Goal: Task Accomplishment & Management: Manage account settings

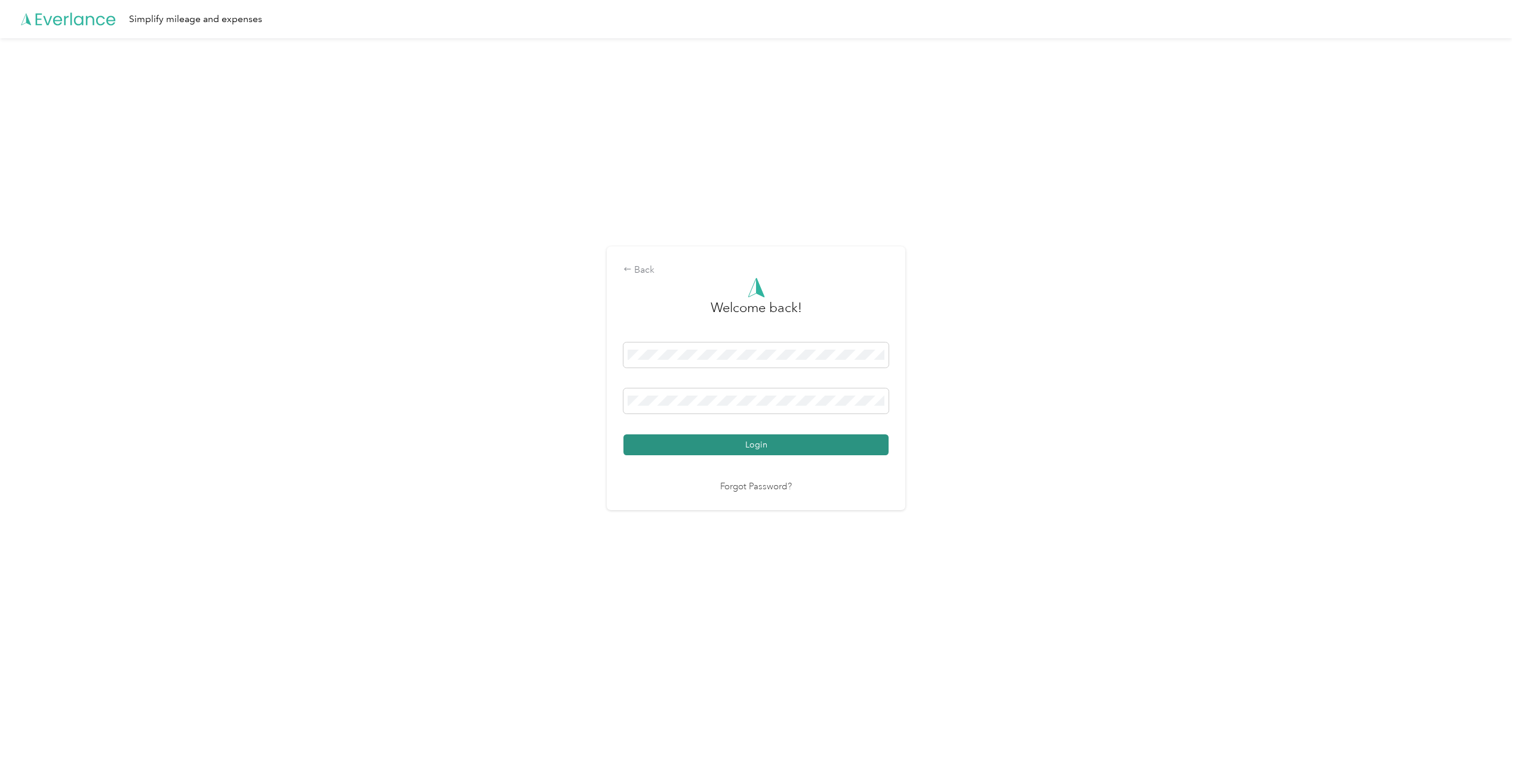
click at [838, 450] on button "Login" at bounding box center [756, 445] width 265 height 21
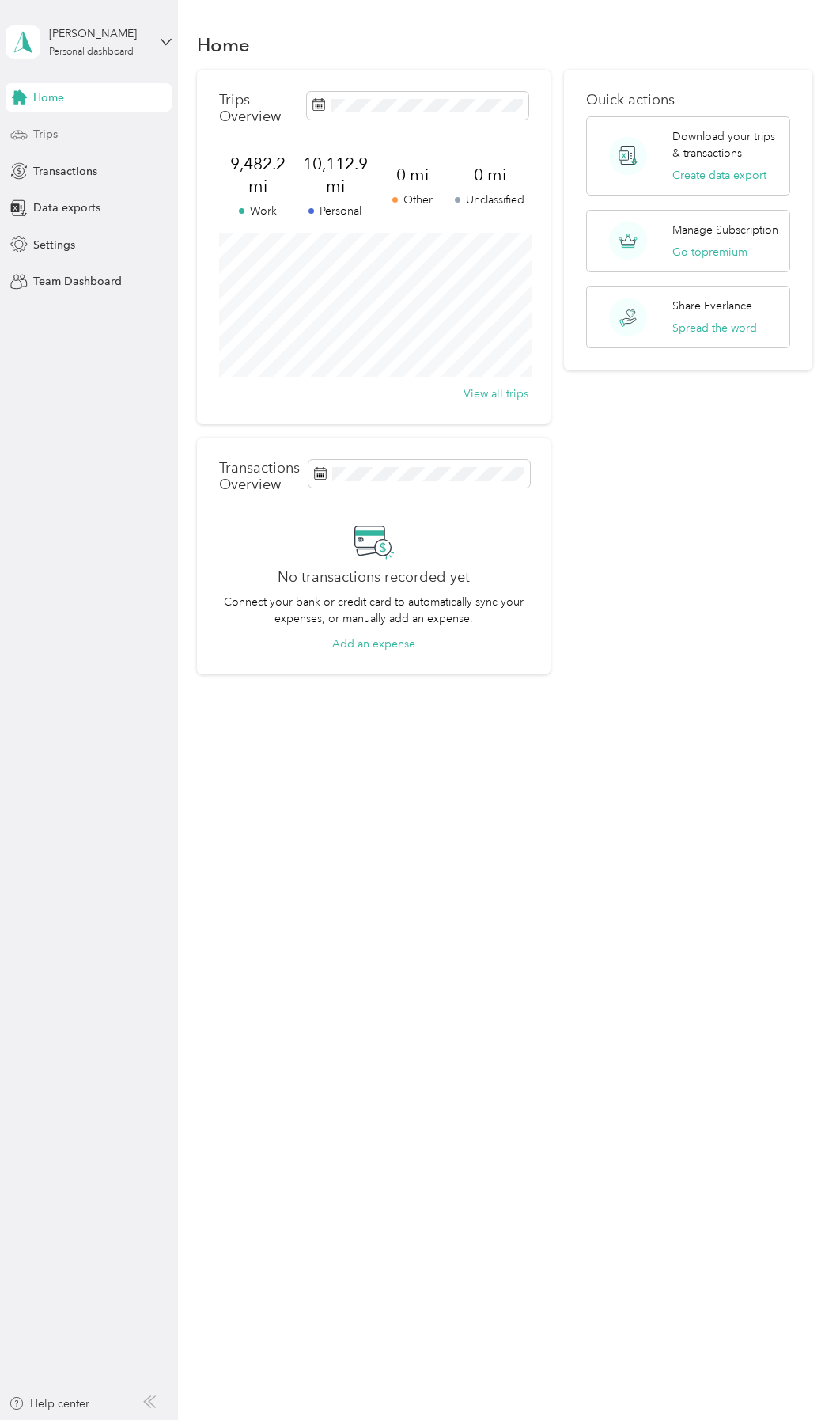
click at [27, 128] on icon at bounding box center [18, 134] width 17 height 17
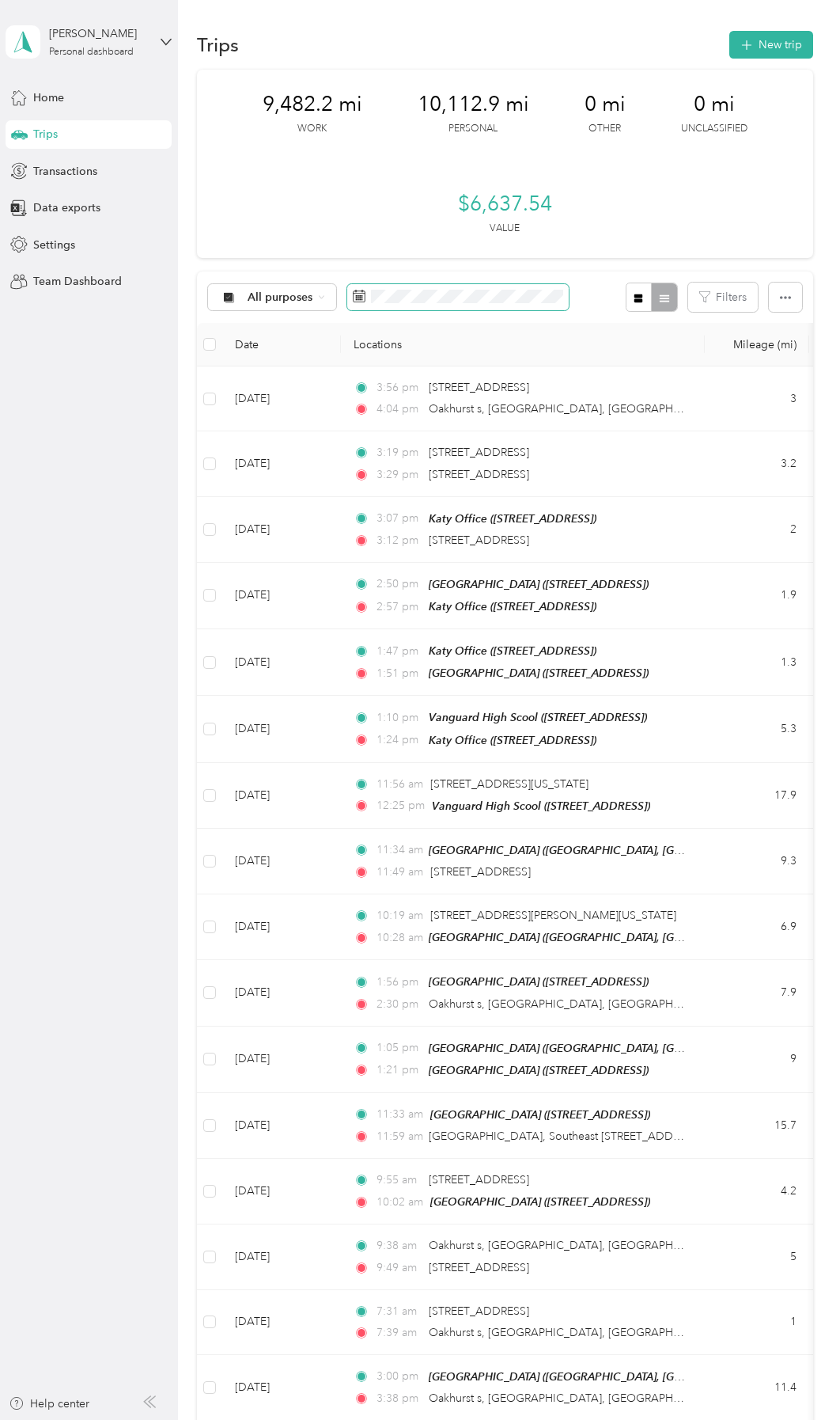
click at [415, 288] on span at bounding box center [458, 297] width 222 height 27
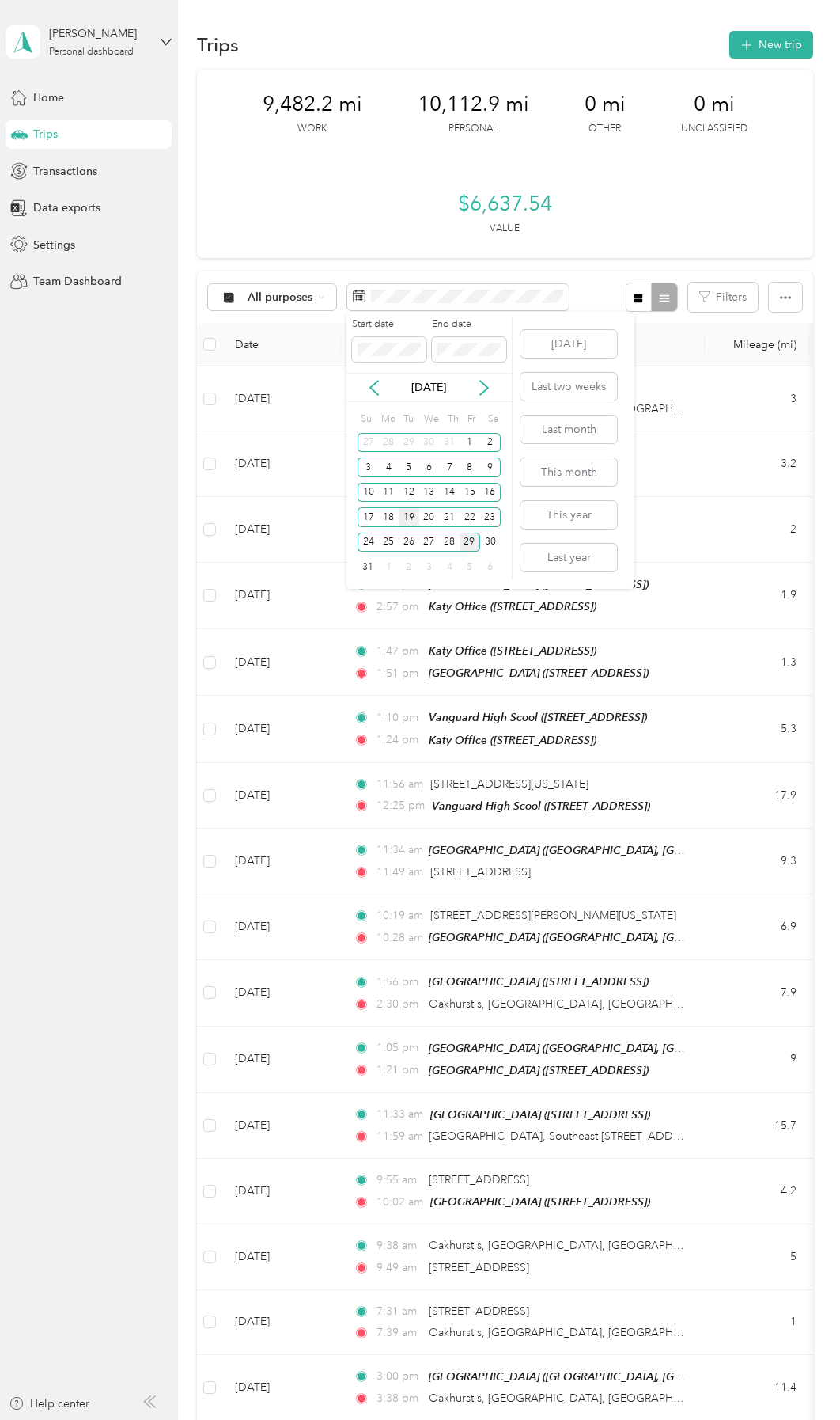
click at [406, 520] on div "19" at bounding box center [409, 517] width 21 height 20
click at [406, 521] on div "19" at bounding box center [409, 517] width 21 height 20
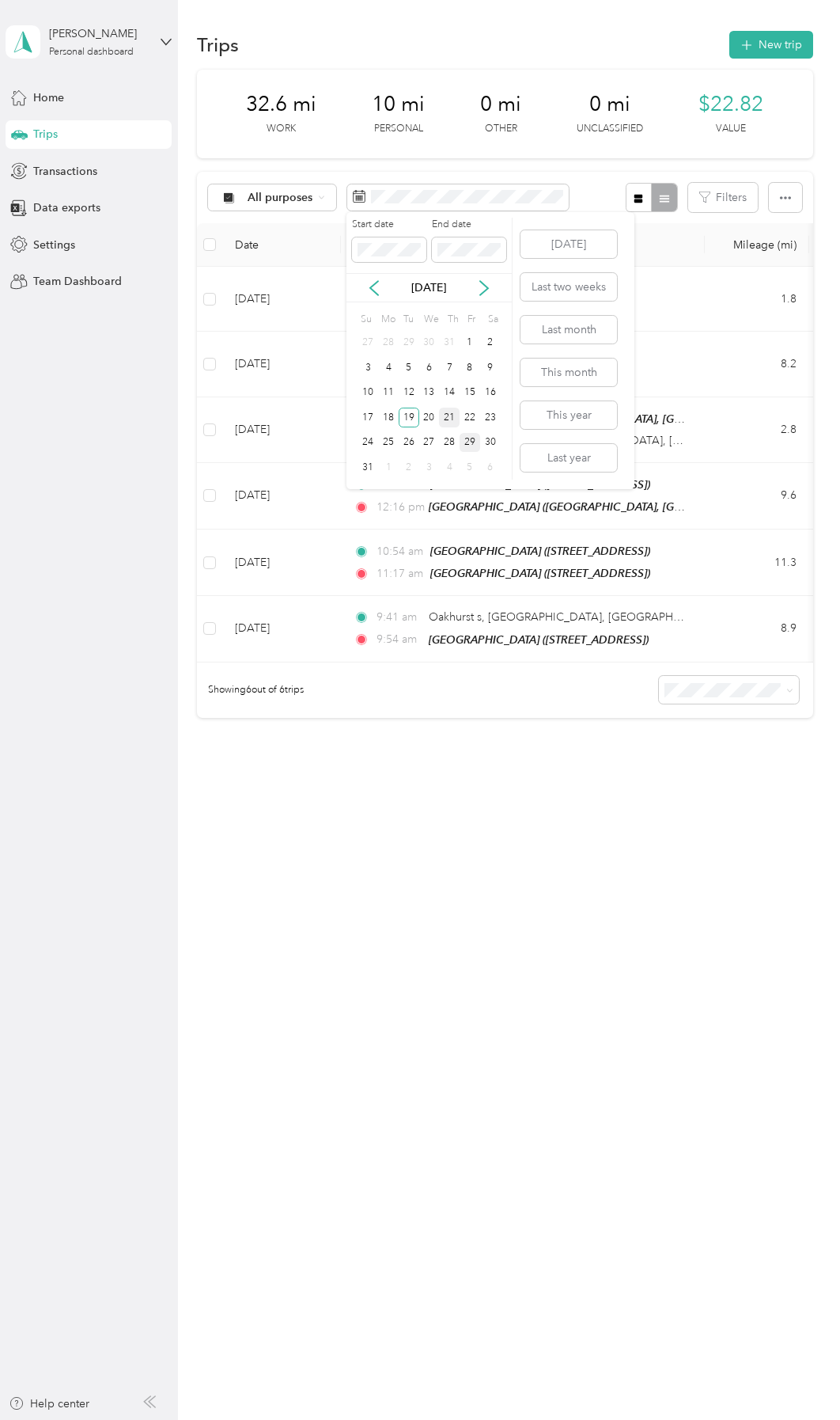
click at [451, 414] on div "21" at bounding box center [450, 418] width 21 height 20
click at [451, 413] on div "21" at bounding box center [450, 418] width 21 height 20
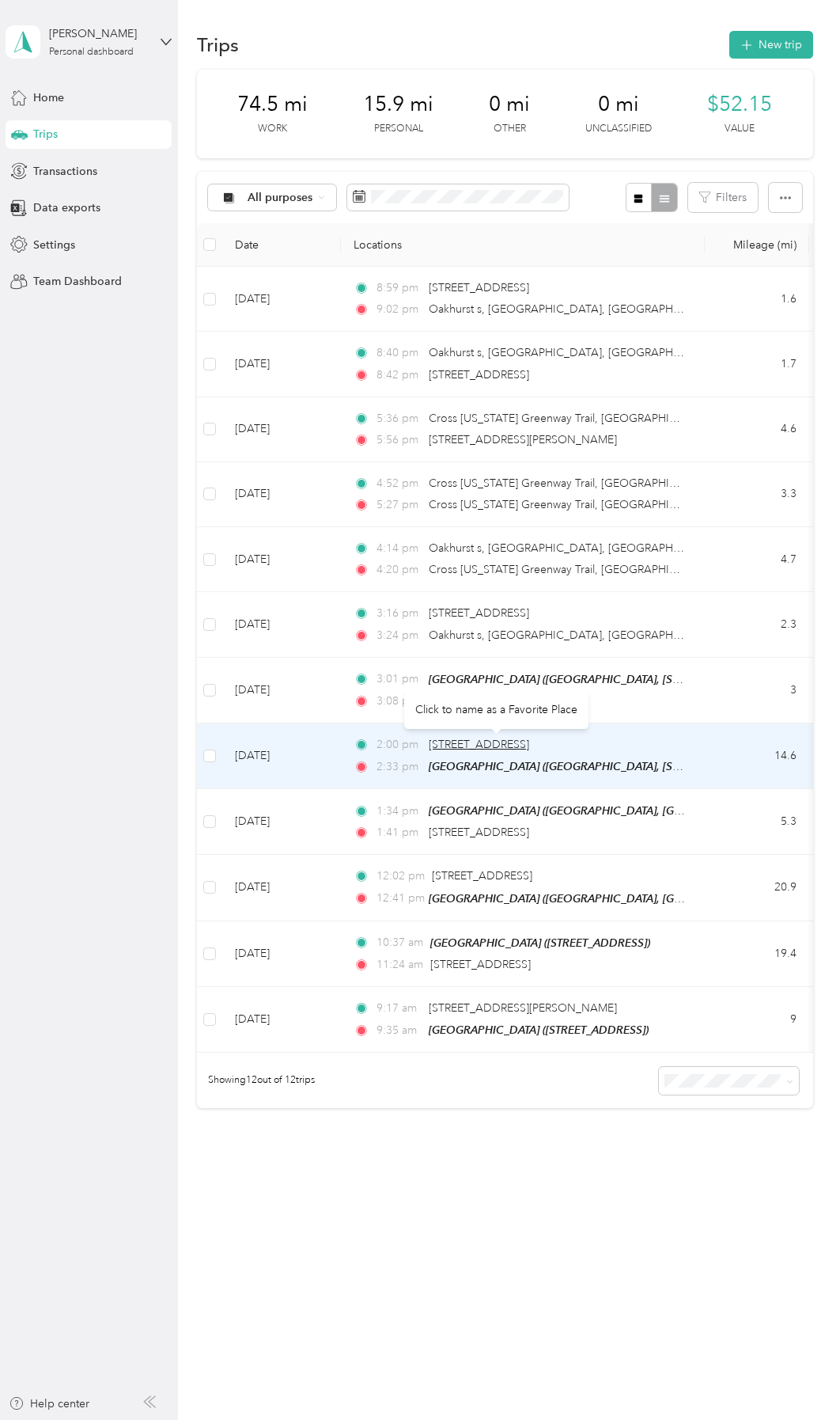
click at [477, 744] on span "[STREET_ADDRESS]" at bounding box center [479, 744] width 100 height 14
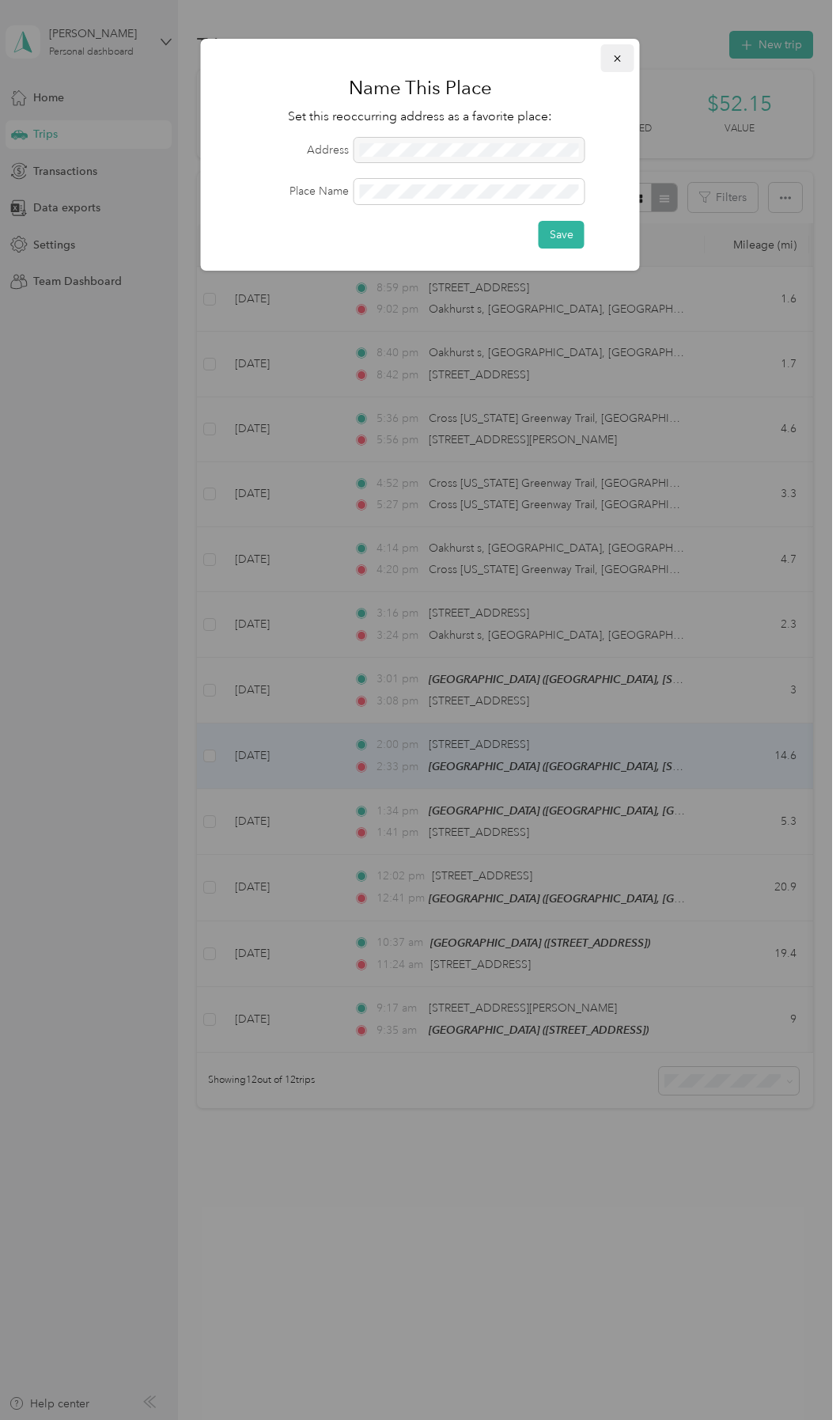
click at [613, 59] on icon "button" at bounding box center [618, 58] width 11 height 11
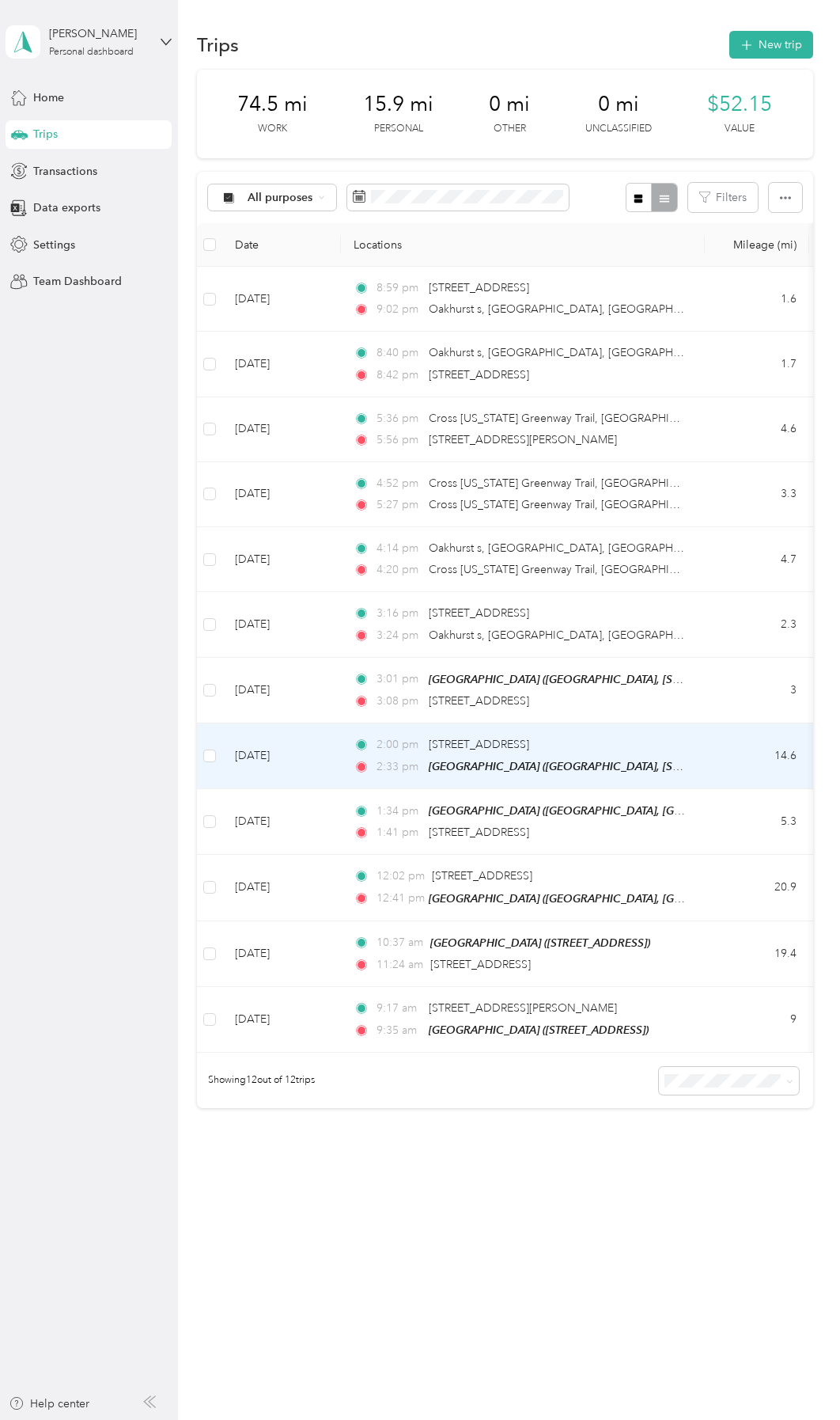
click at [614, 750] on div "2:00 pm [STREET_ADDRESS]" at bounding box center [520, 744] width 332 height 17
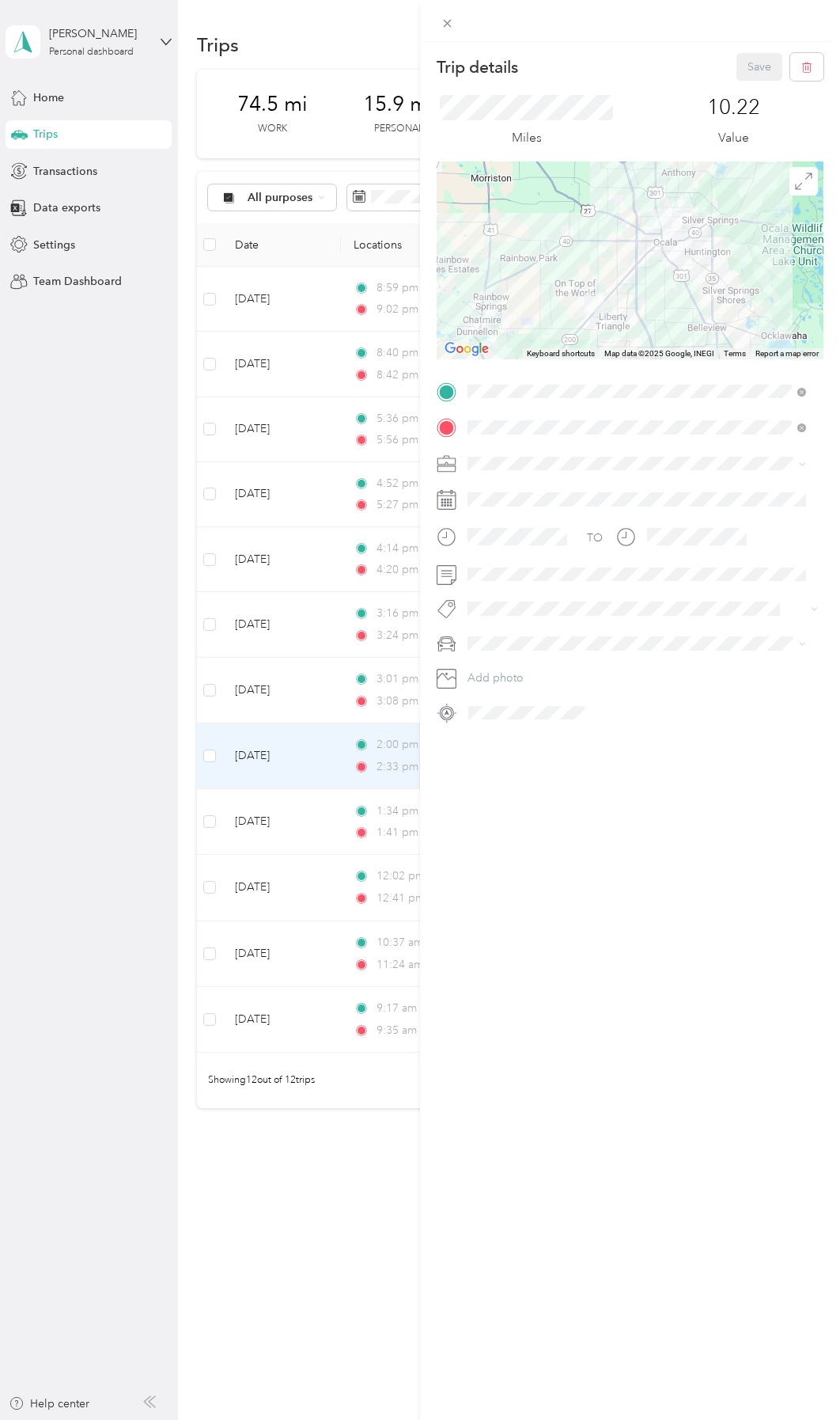
click at [625, 316] on div at bounding box center [630, 260] width 387 height 198
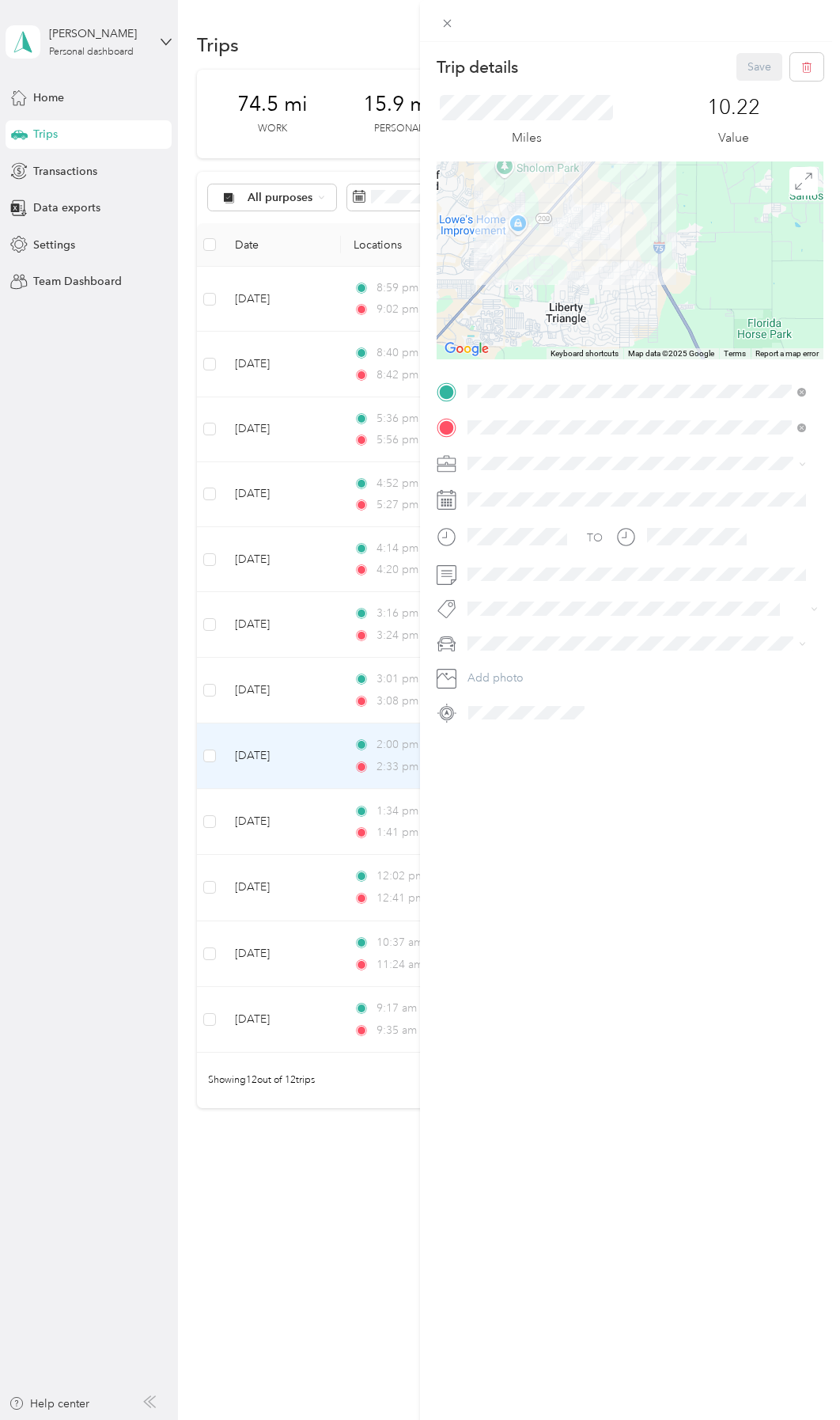
drag, startPoint x: 545, startPoint y: 286, endPoint x: 624, endPoint y: 339, distance: 95.1
click at [624, 339] on div at bounding box center [630, 260] width 387 height 198
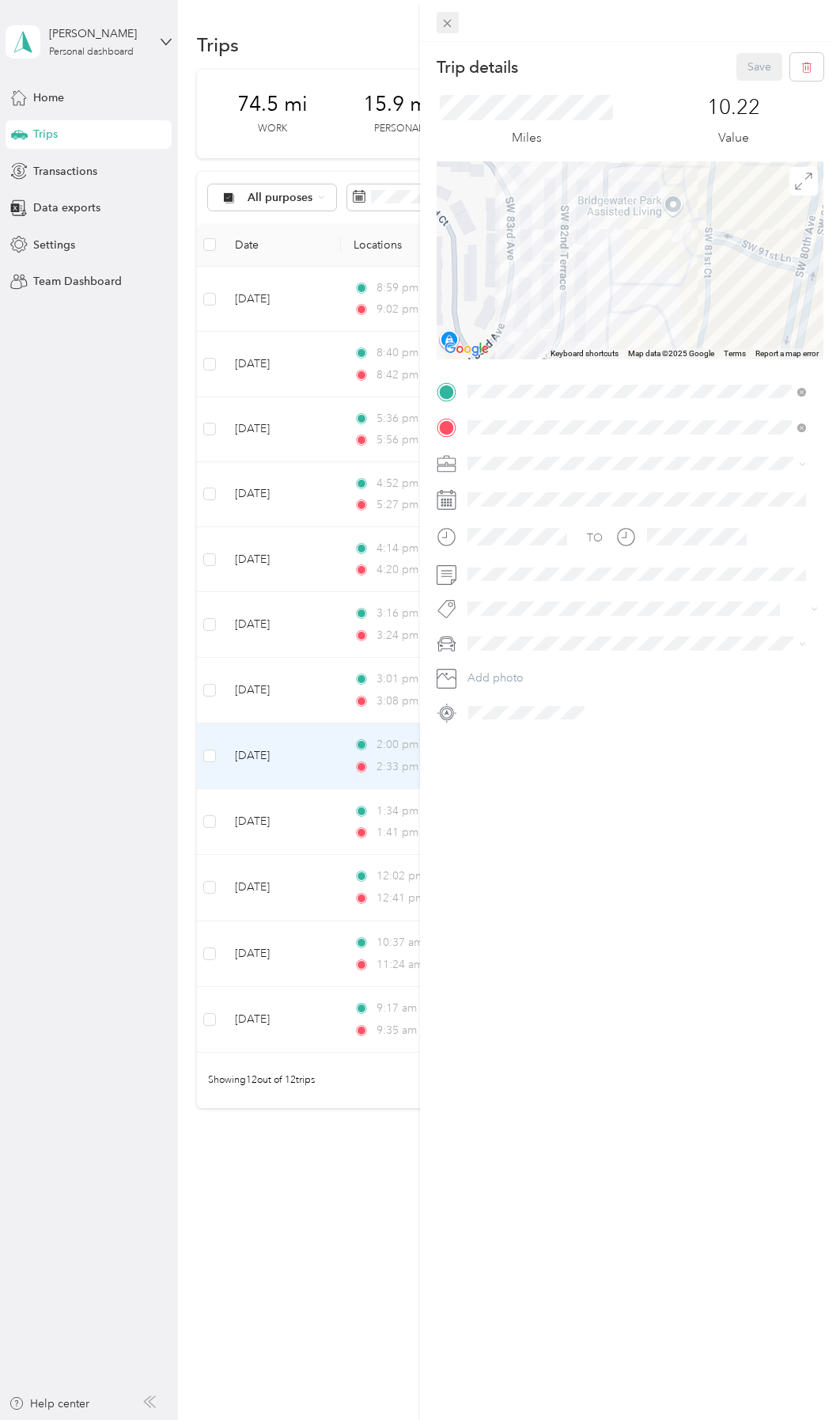
click at [446, 28] on icon at bounding box center [447, 23] width 14 height 14
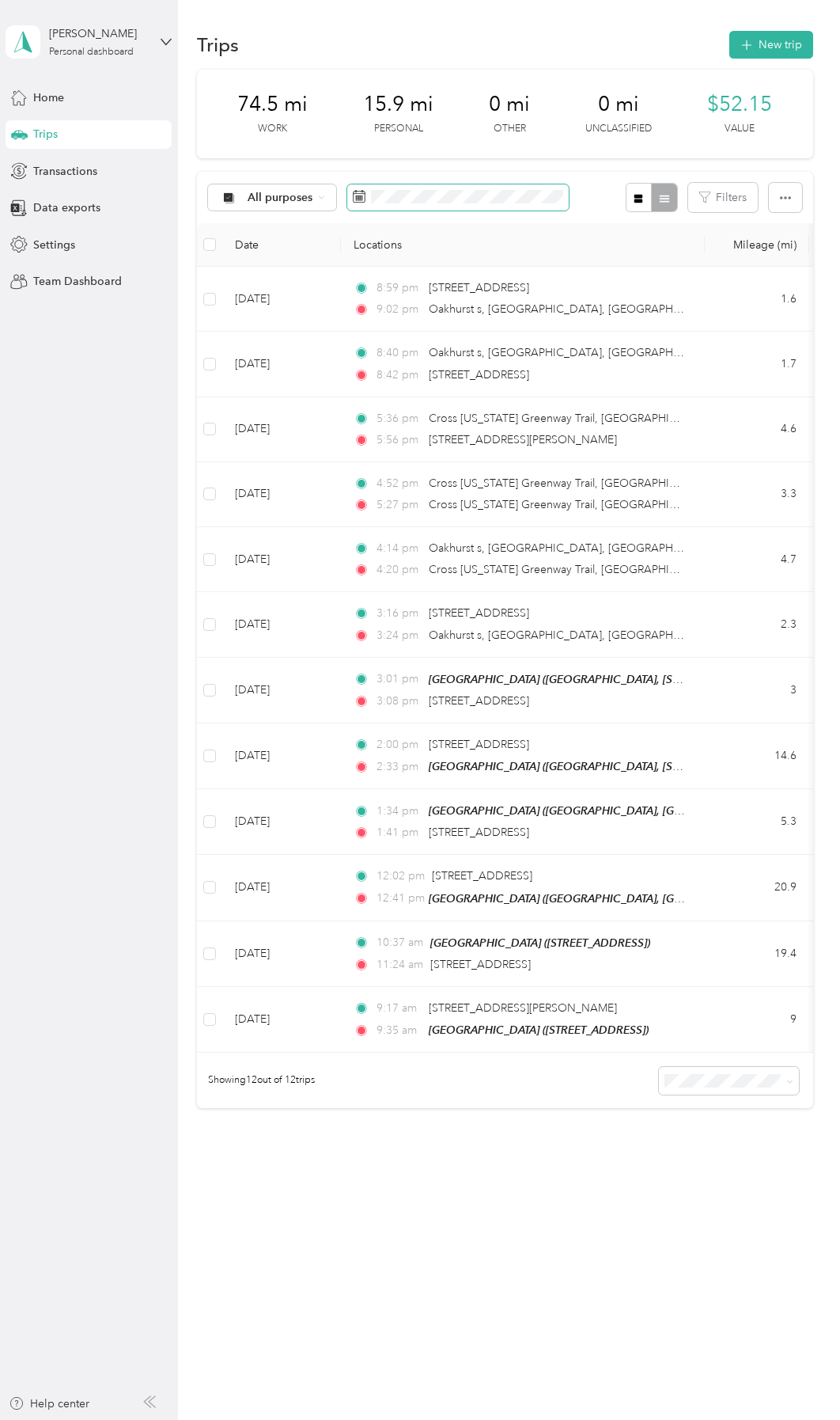
click at [486, 206] on span at bounding box center [458, 198] width 222 height 27
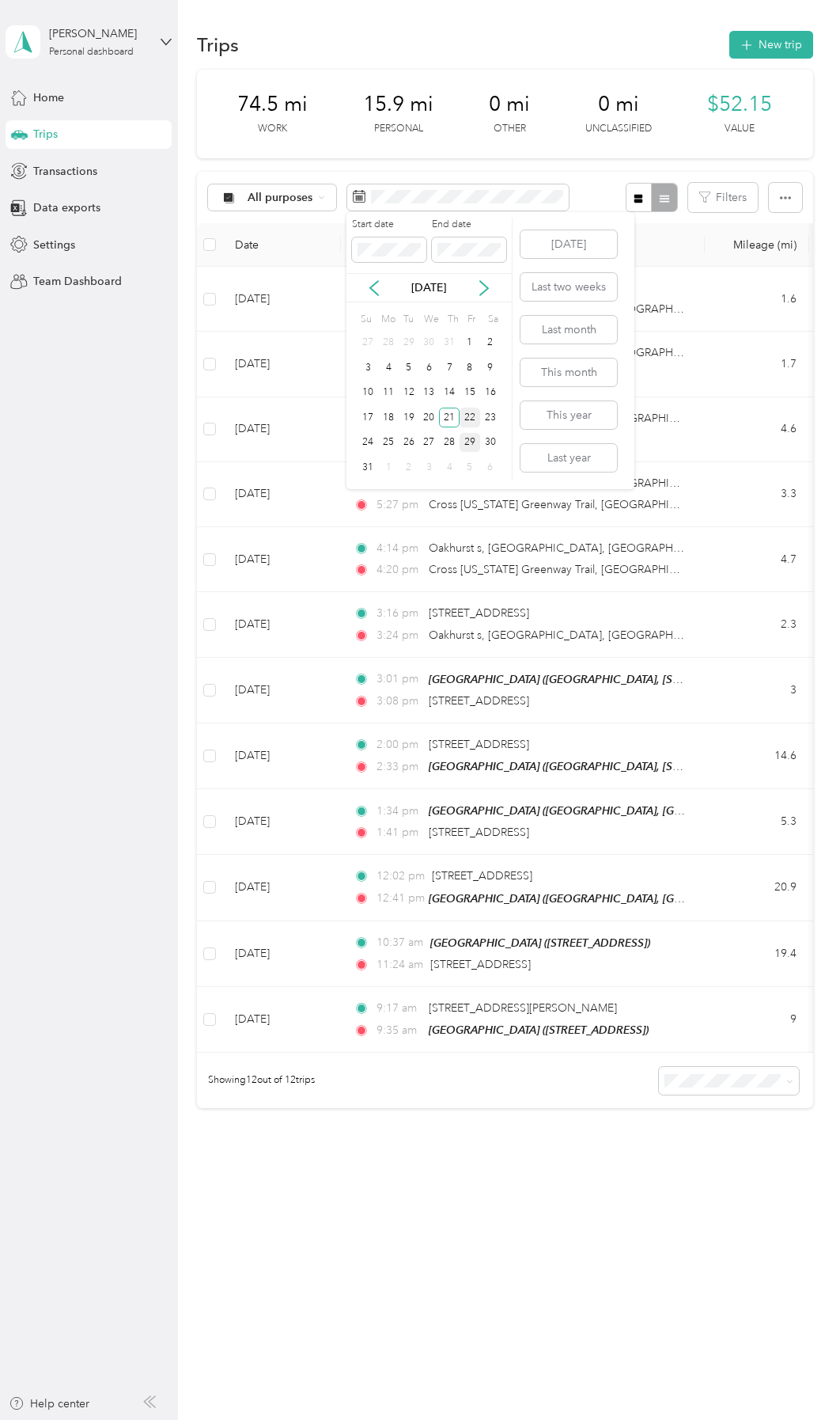
click at [474, 414] on div "22" at bounding box center [470, 418] width 21 height 20
click at [474, 413] on div "22" at bounding box center [470, 418] width 21 height 20
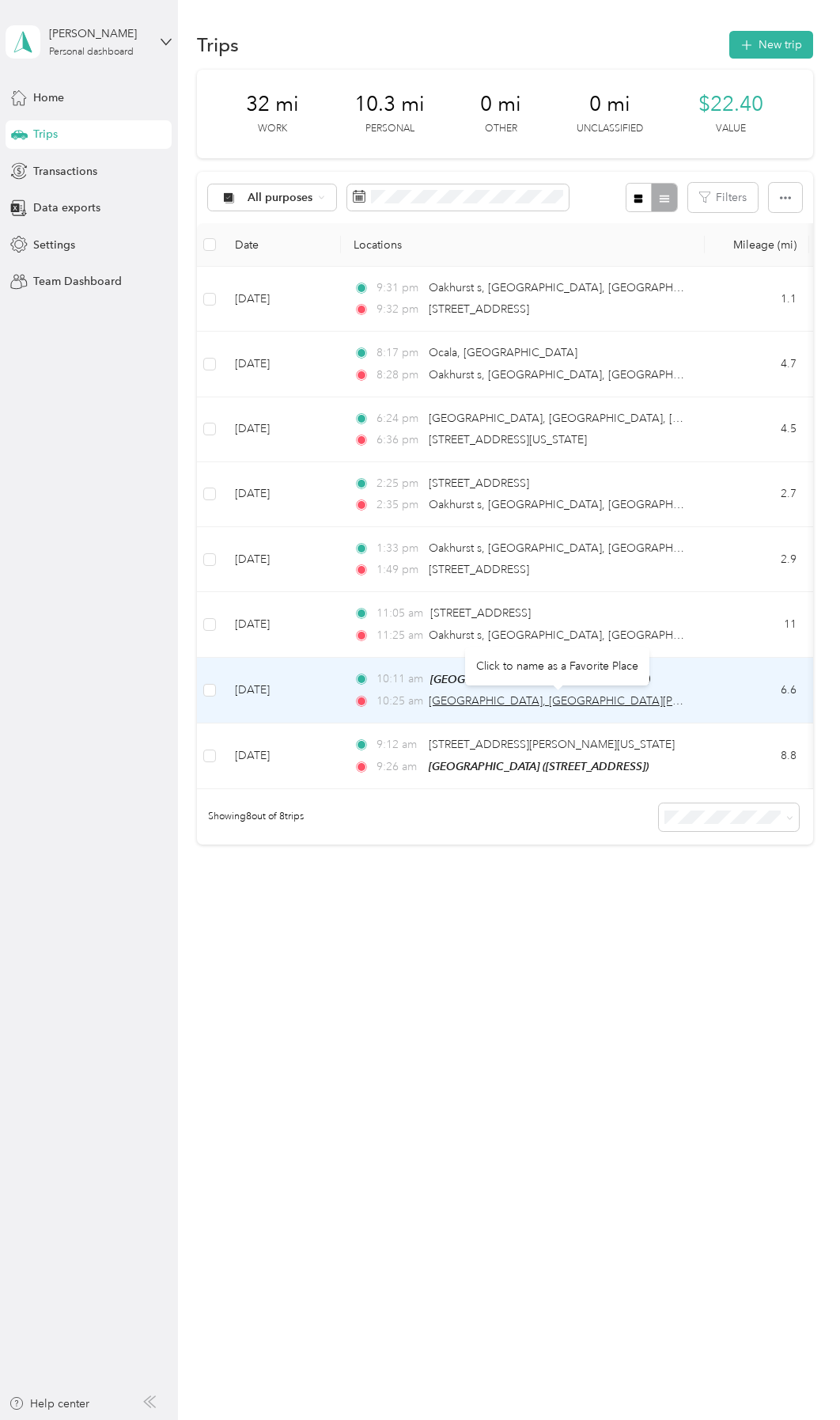
click at [520, 697] on span "[GEOGRAPHIC_DATA], [GEOGRAPHIC_DATA][PERSON_NAME][GEOGRAPHIC_DATA], [US_STATE],…" at bounding box center [758, 700] width 659 height 14
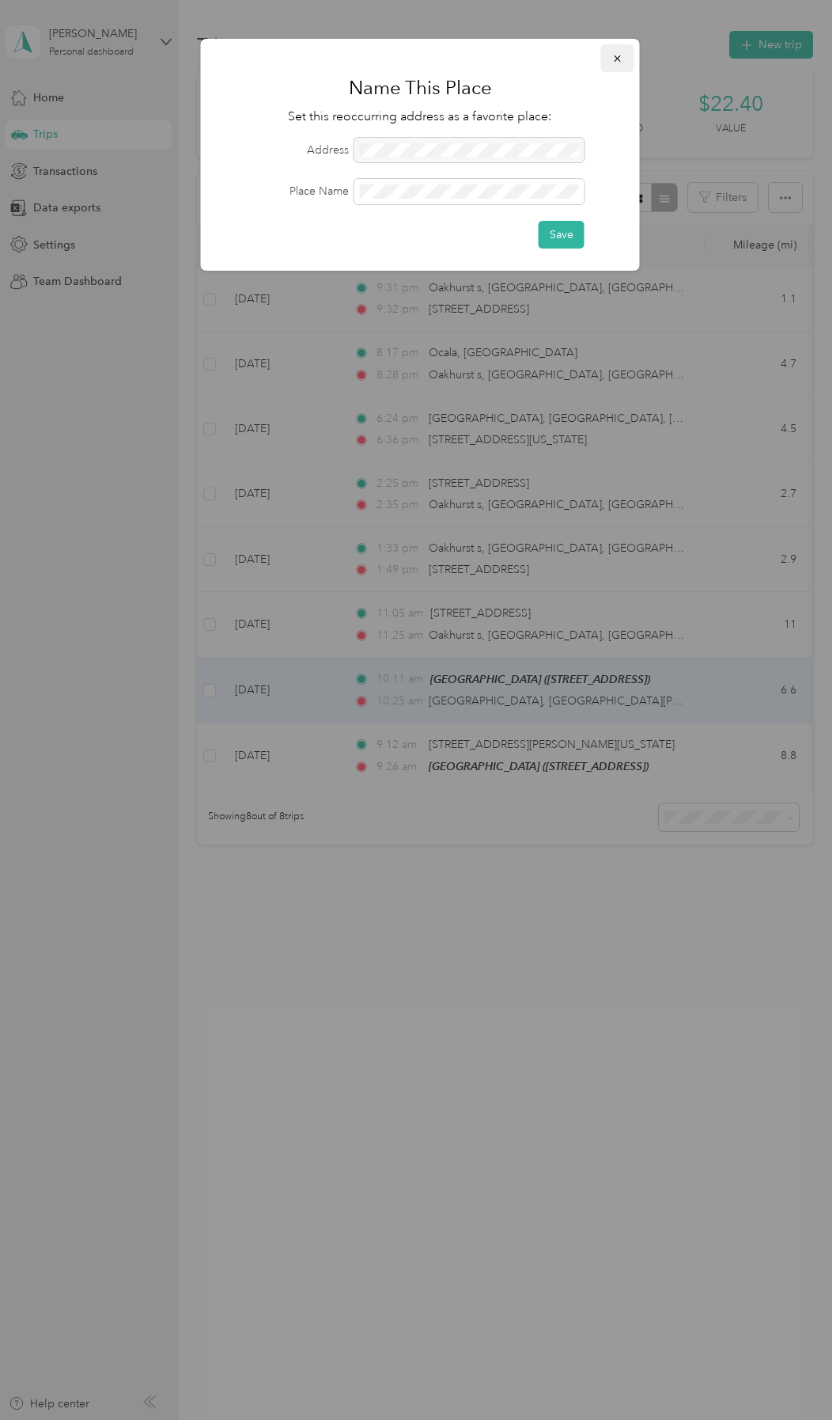
click at [626, 54] on button "button" at bounding box center [617, 58] width 33 height 27
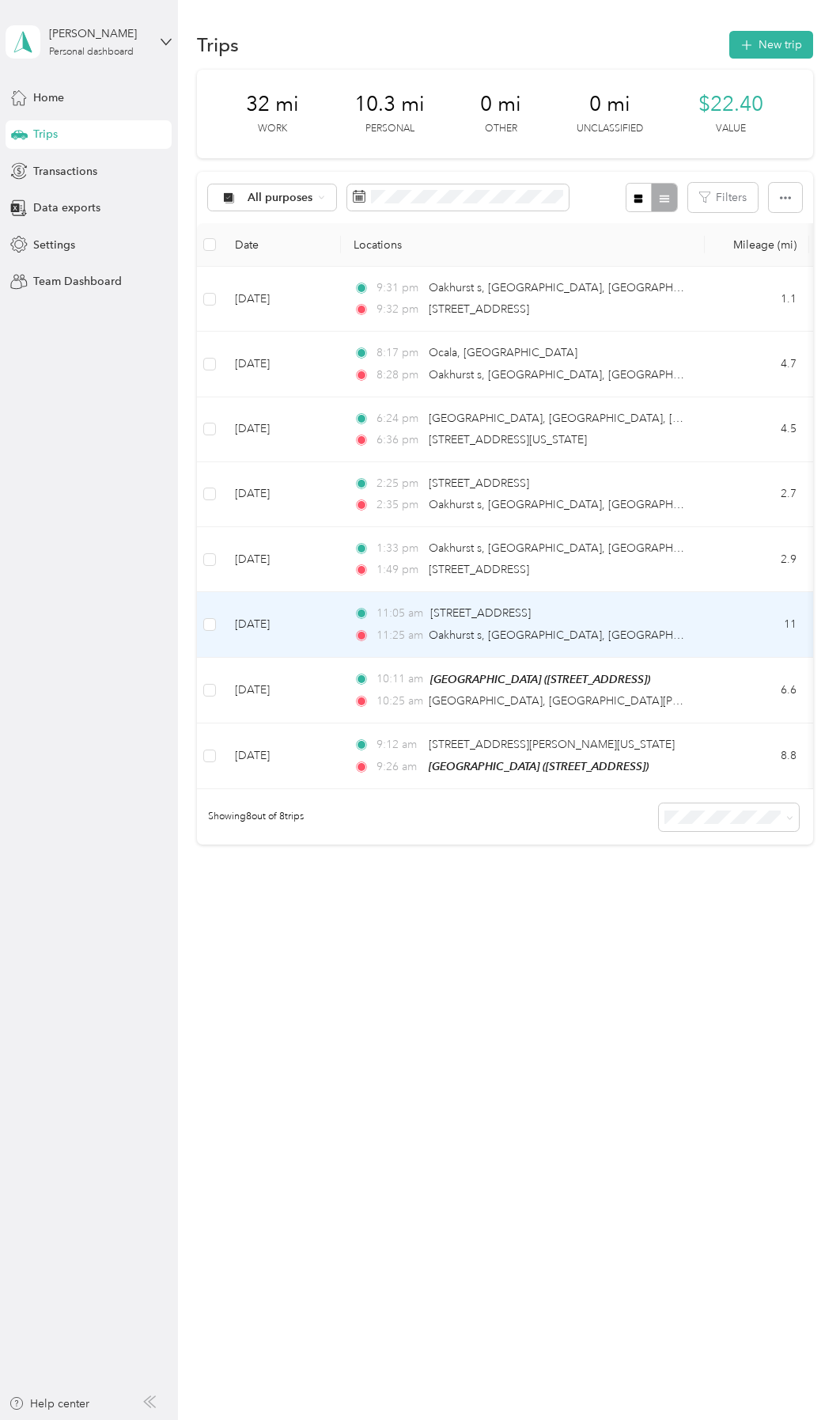
click at [667, 620] on div "11:05 am [STREET_ADDRESS]" at bounding box center [520, 613] width 332 height 17
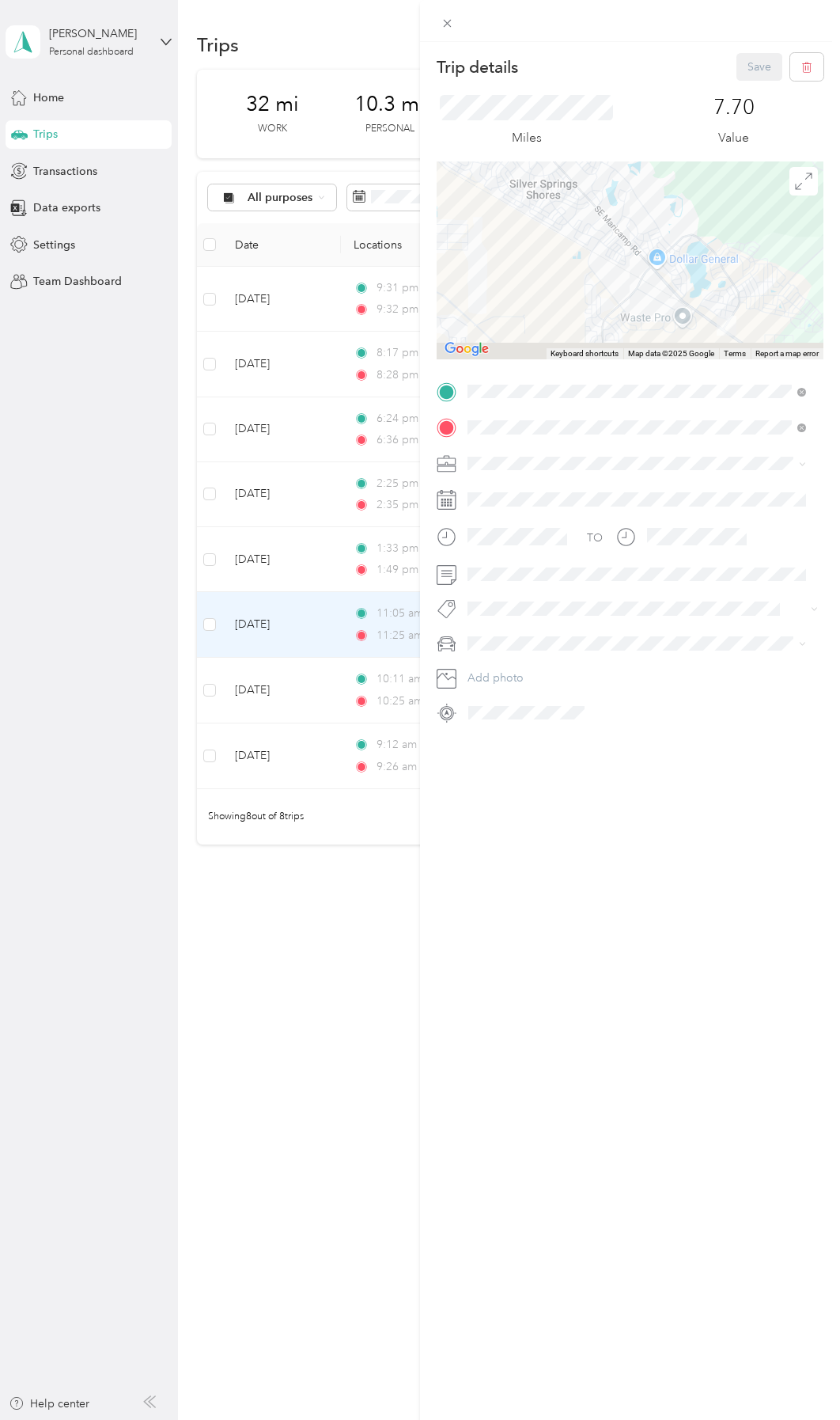
drag, startPoint x: 741, startPoint y: 308, endPoint x: 673, endPoint y: 159, distance: 163.8
click at [673, 159] on div "Trip details Save This trip cannot be edited because it is either under review,…" at bounding box center [630, 389] width 387 height 672
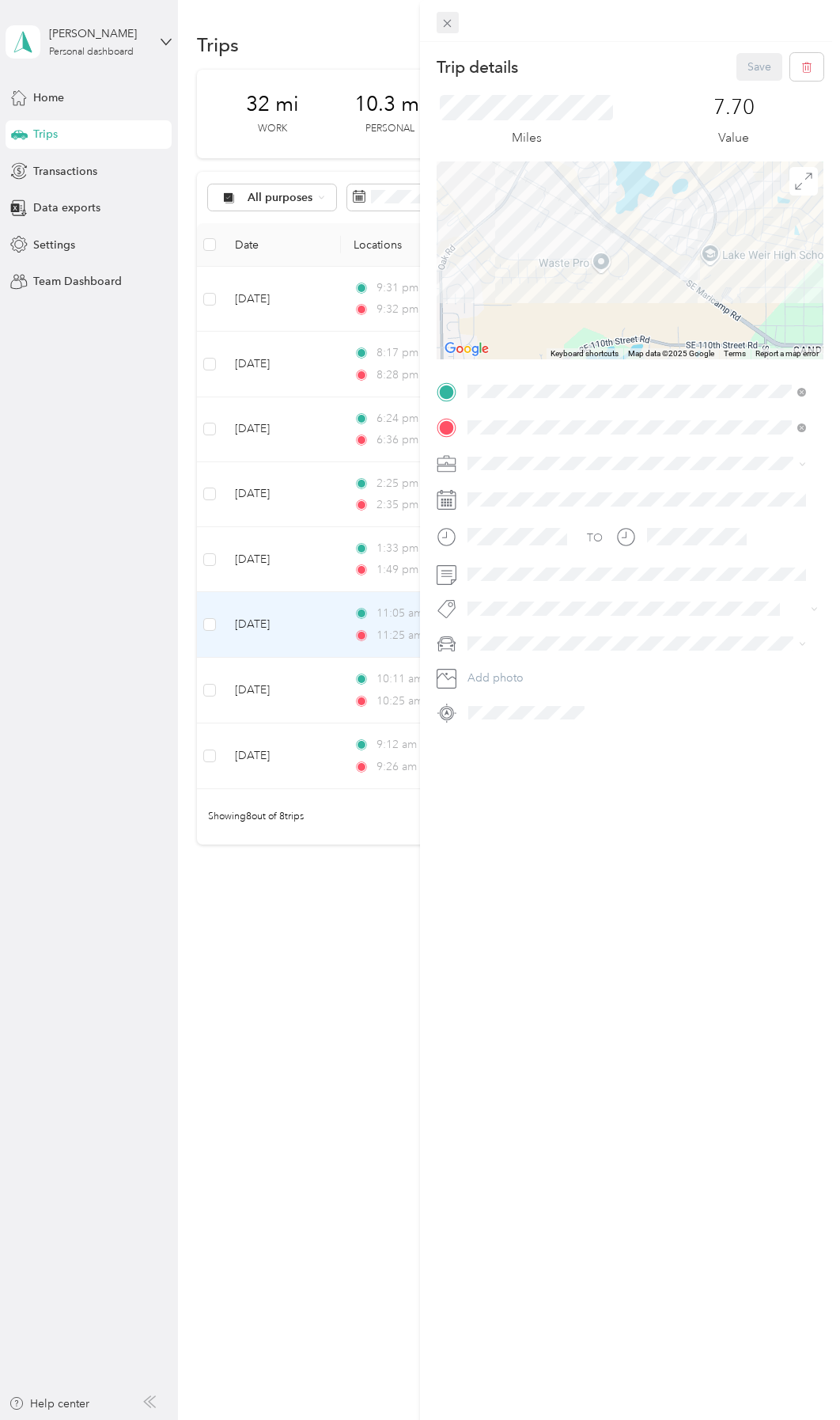
click at [446, 16] on span at bounding box center [448, 23] width 22 height 22
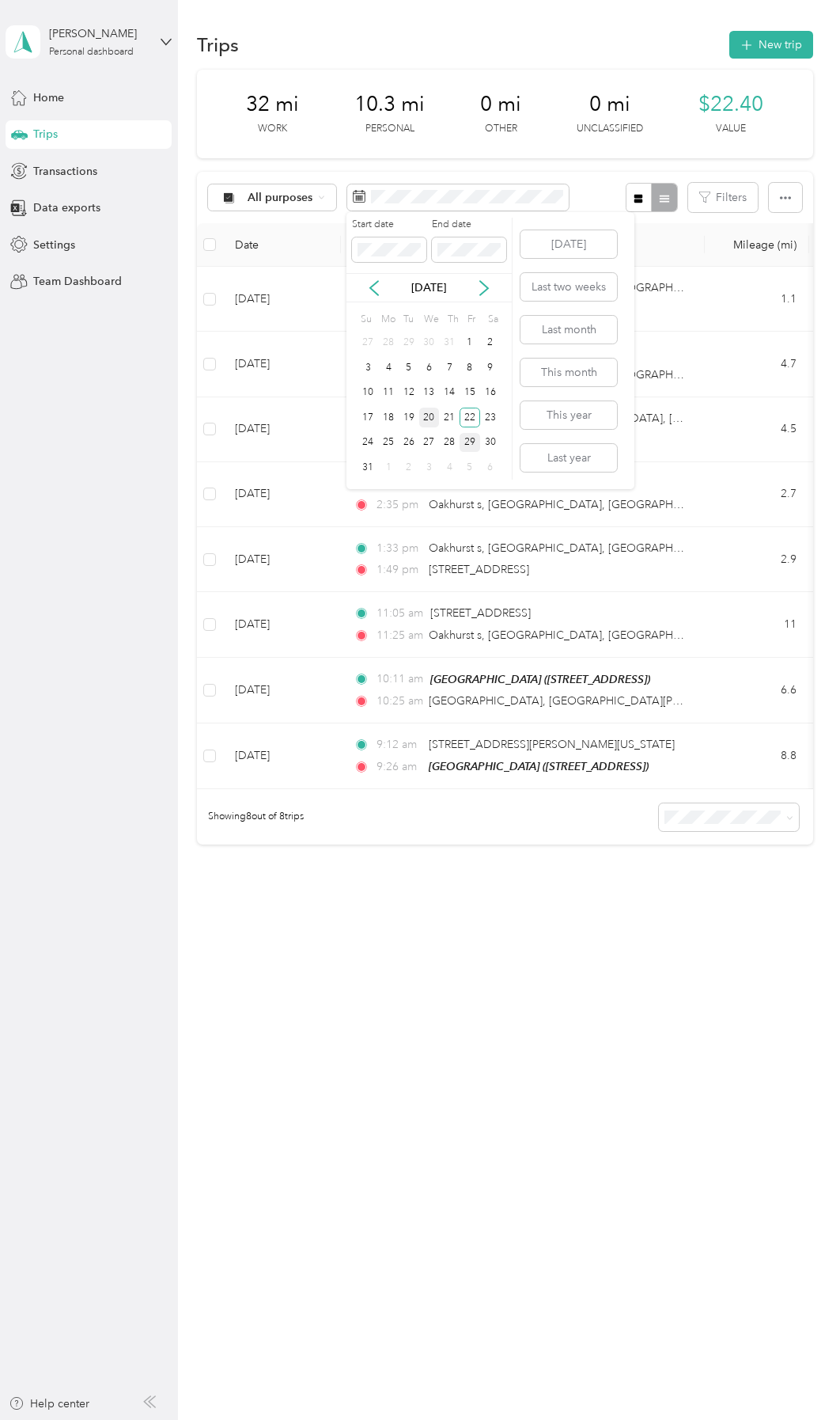
click at [432, 411] on div "20" at bounding box center [430, 418] width 21 height 20
click at [431, 409] on div "20" at bounding box center [430, 418] width 21 height 20
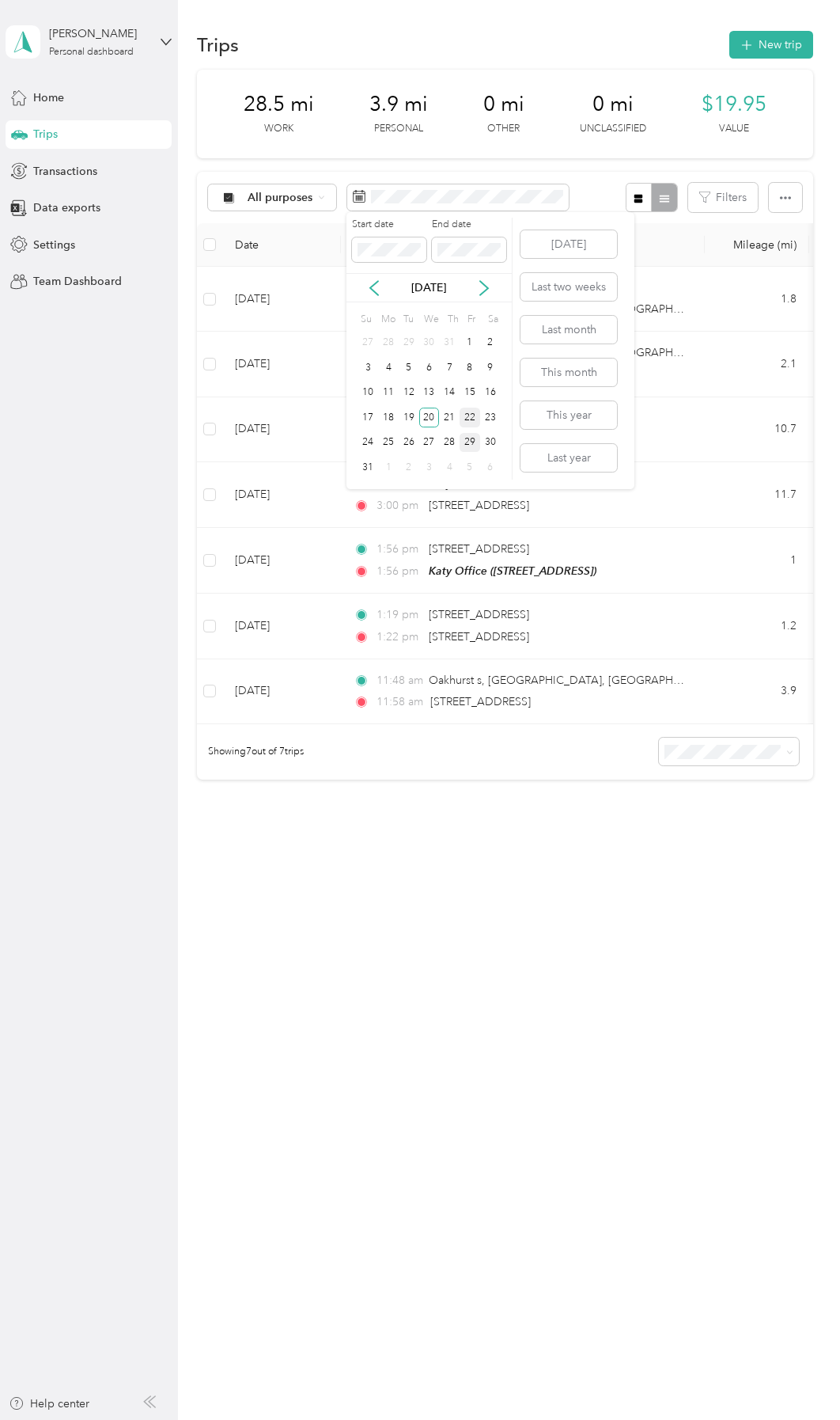
click at [472, 416] on div "22" at bounding box center [470, 418] width 21 height 20
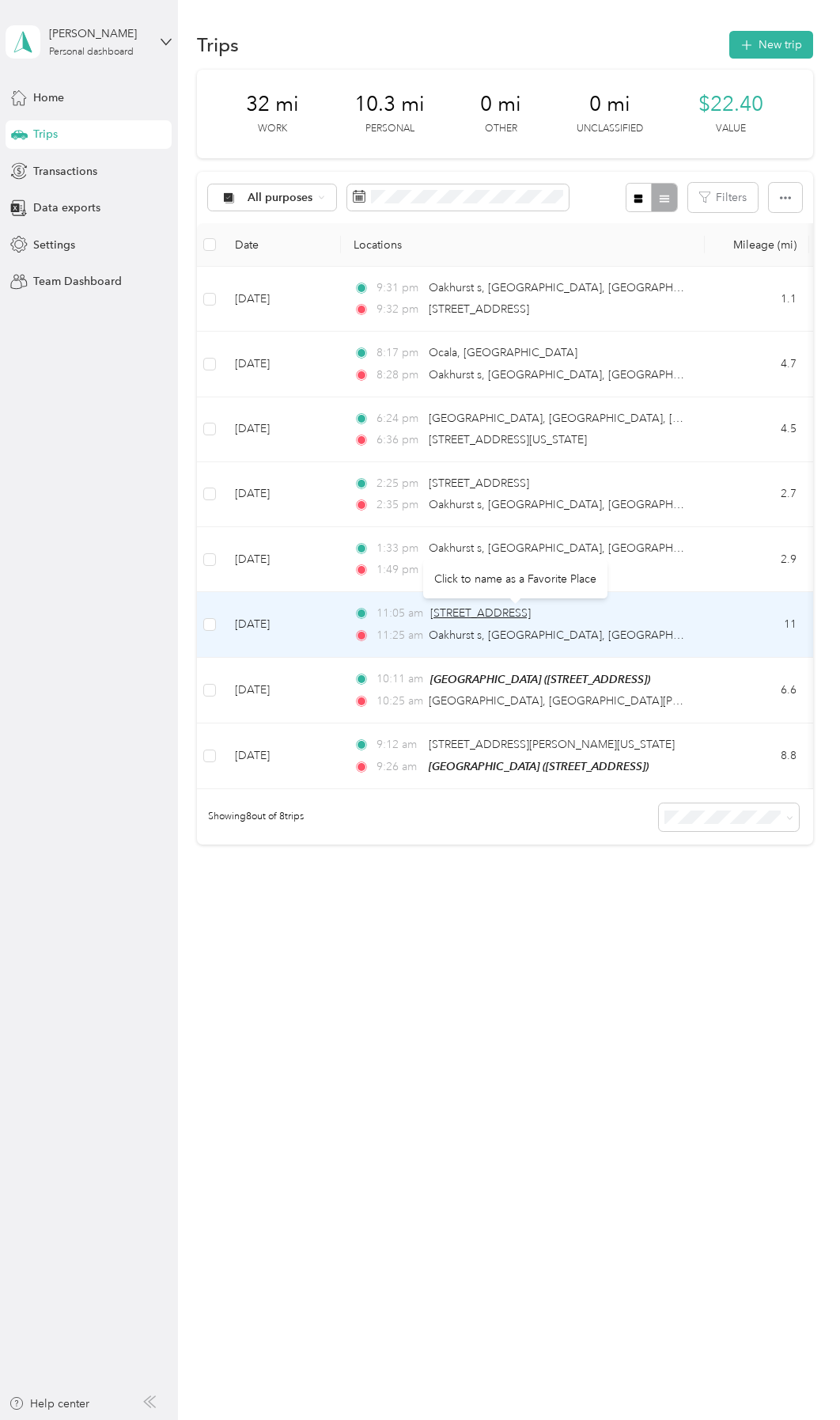
click at [531, 611] on span "[STREET_ADDRESS]" at bounding box center [481, 613] width 100 height 14
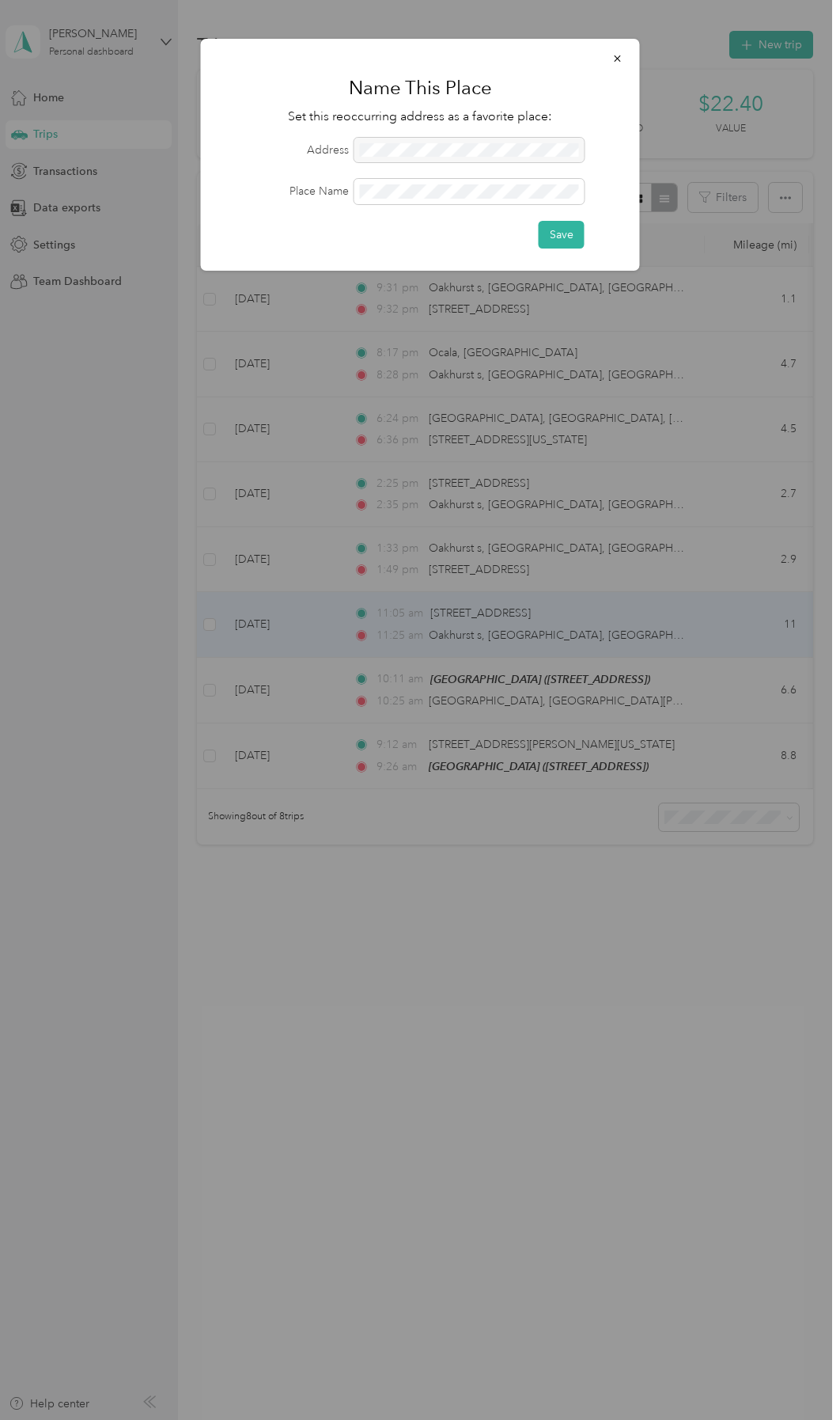
click at [752, 608] on div at bounding box center [420, 710] width 840 height 1420
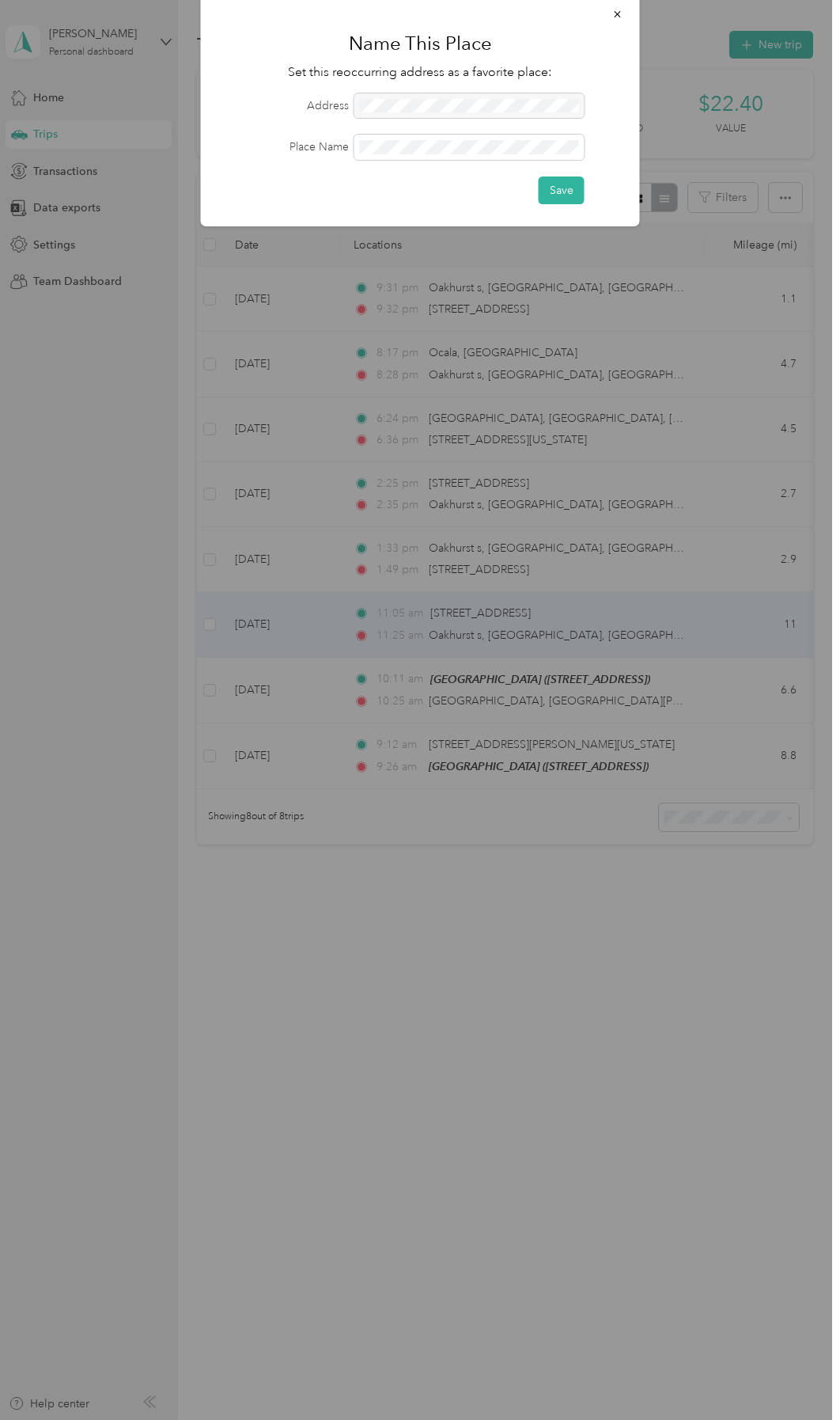
click at [739, 627] on div at bounding box center [420, 710] width 840 height 1420
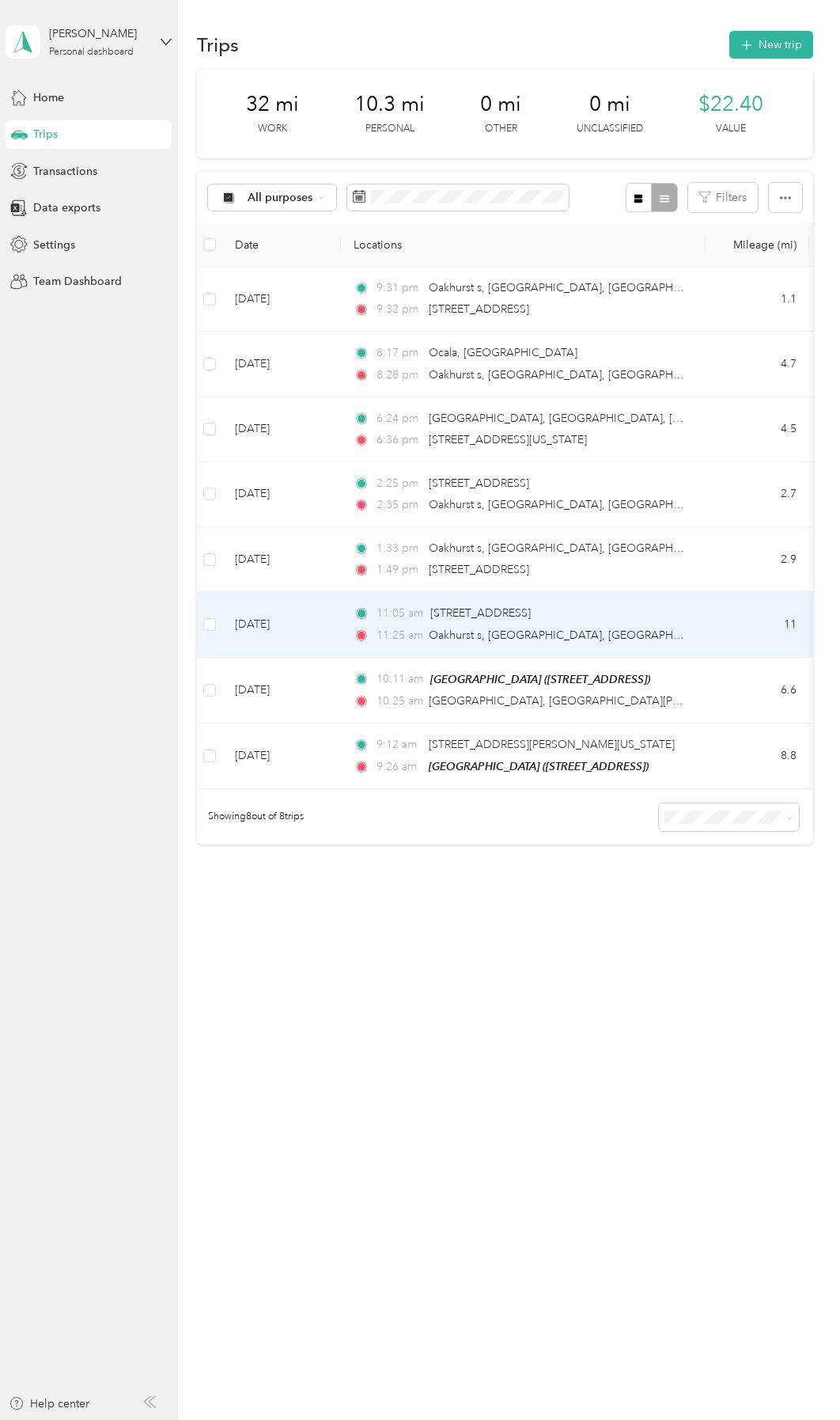
click at [739, 627] on td "11" at bounding box center [757, 624] width 105 height 65
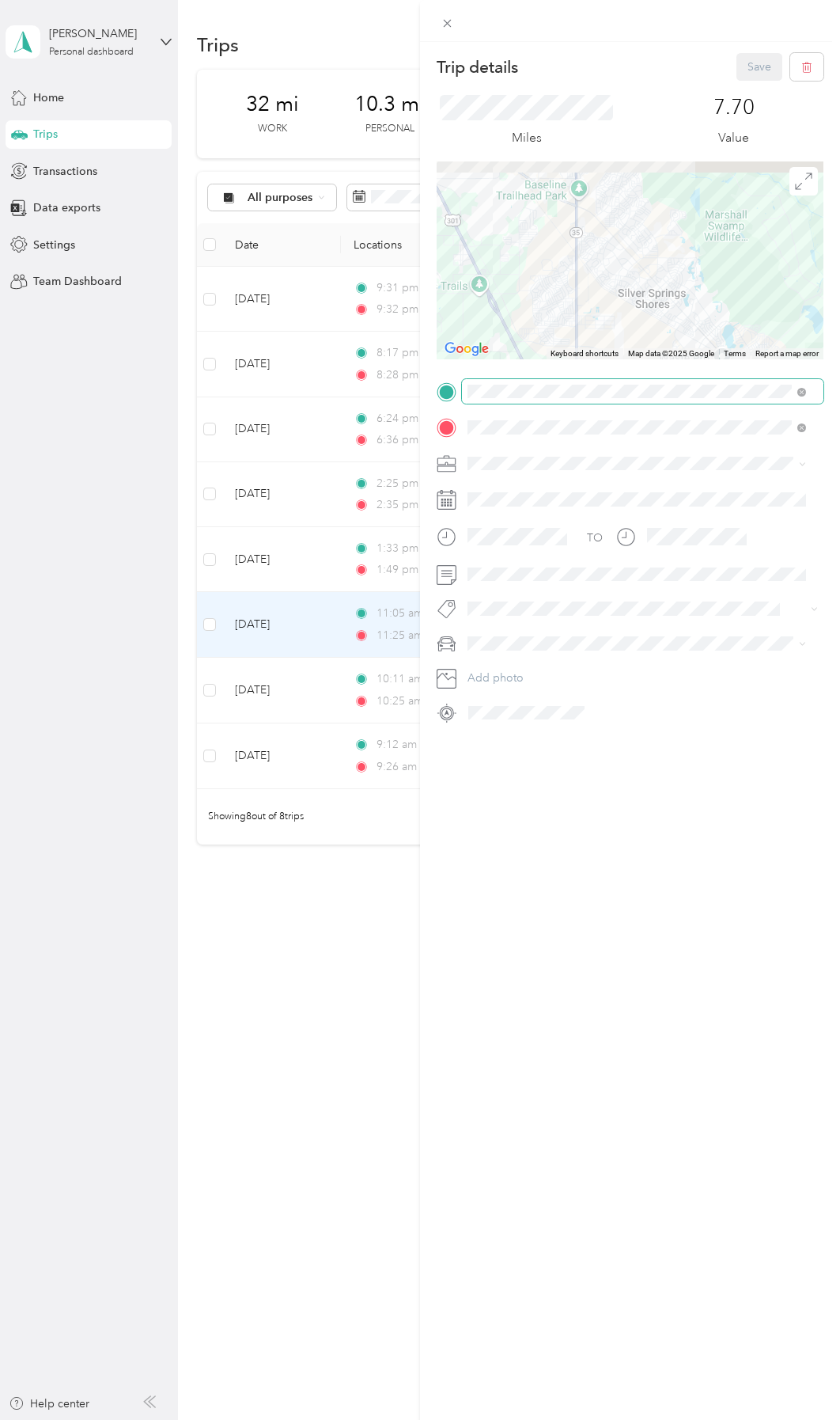
click at [708, 1017] on div "Trip details Save This trip cannot be edited because it is either under review,…" at bounding box center [416, 1420] width 833 height 0
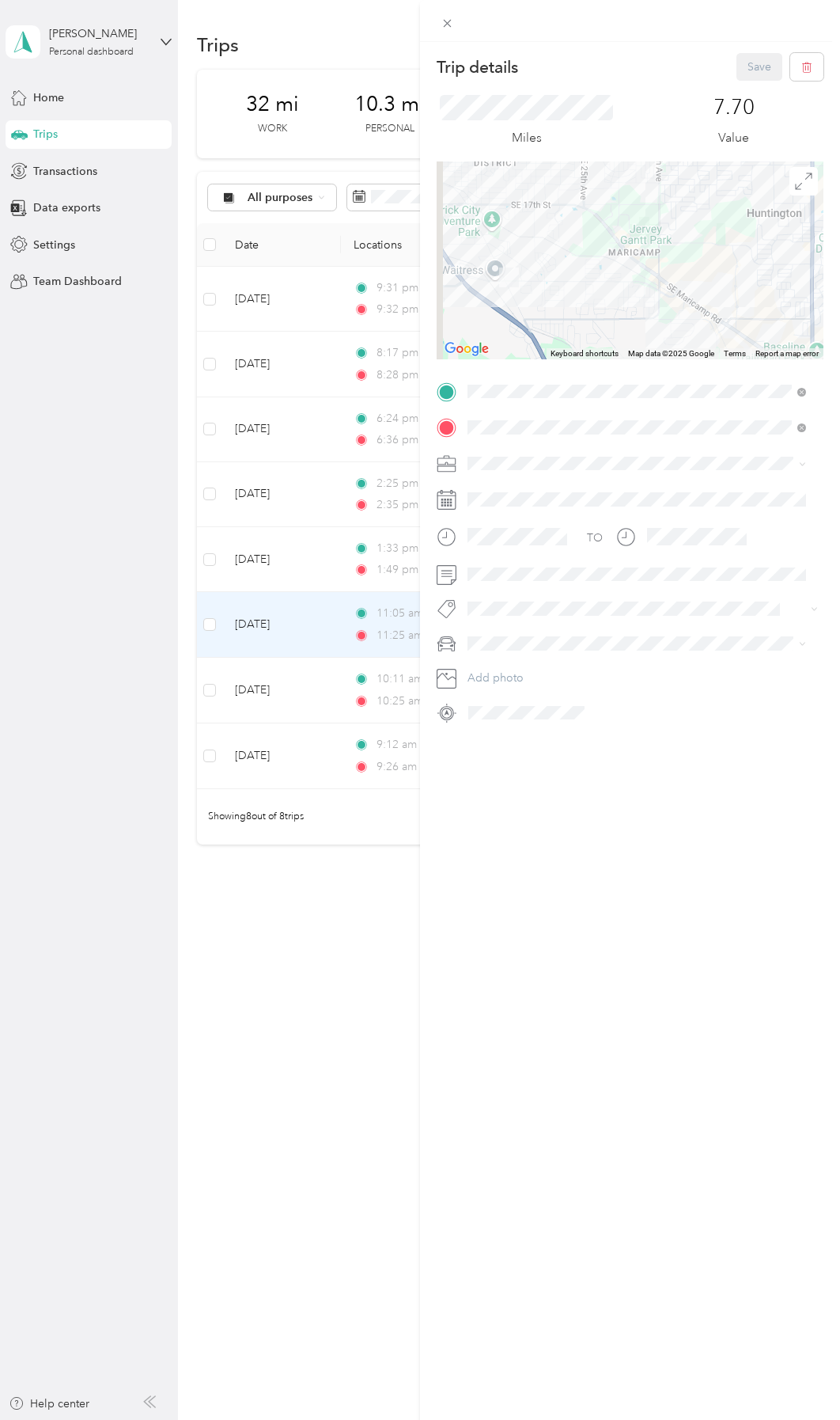
drag, startPoint x: 499, startPoint y: 275, endPoint x: 570, endPoint y: 345, distance: 99.7
click at [570, 345] on div at bounding box center [630, 260] width 387 height 198
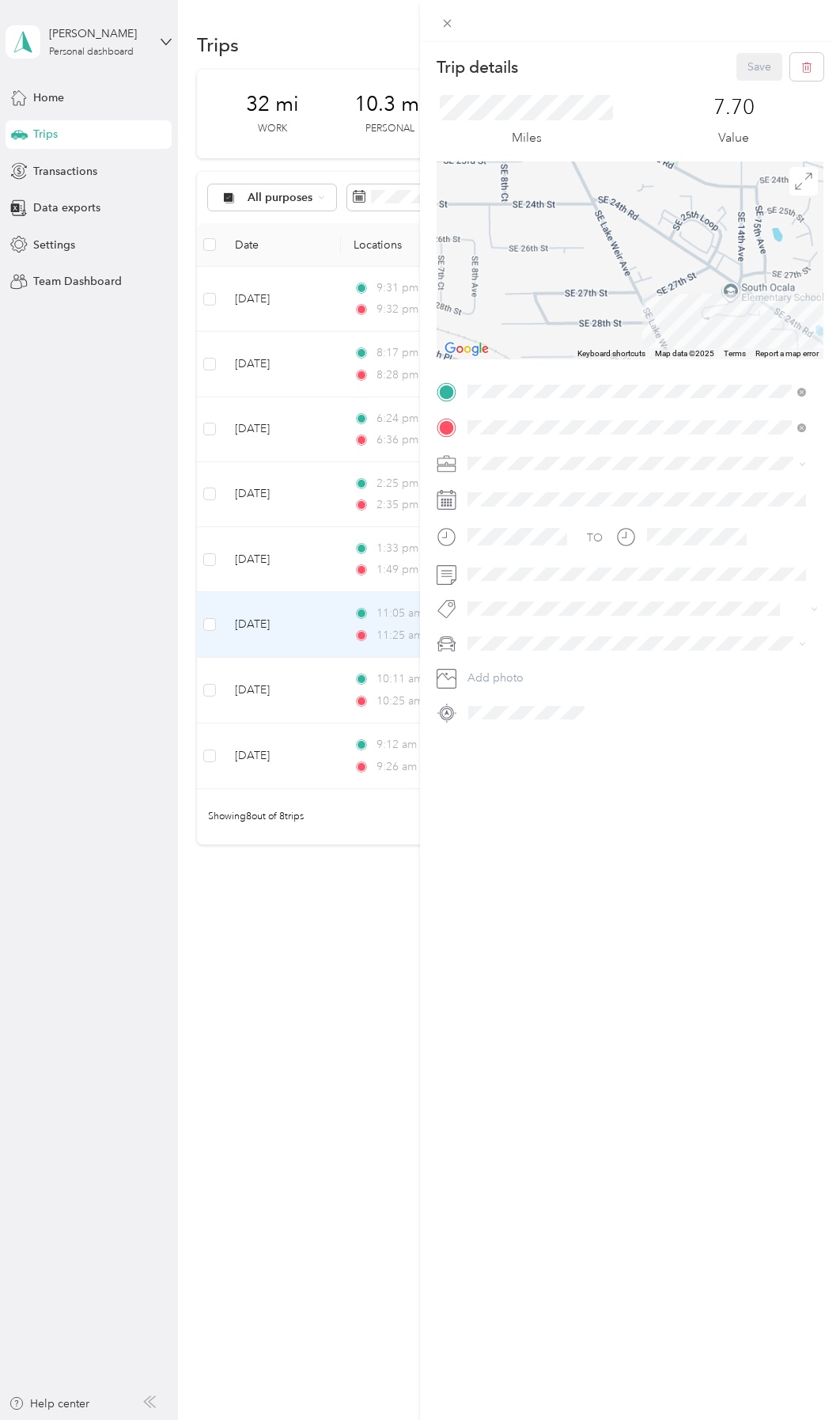
drag, startPoint x: 567, startPoint y: 293, endPoint x: 513, endPoint y: 201, distance: 106.7
click at [513, 202] on div at bounding box center [630, 260] width 387 height 198
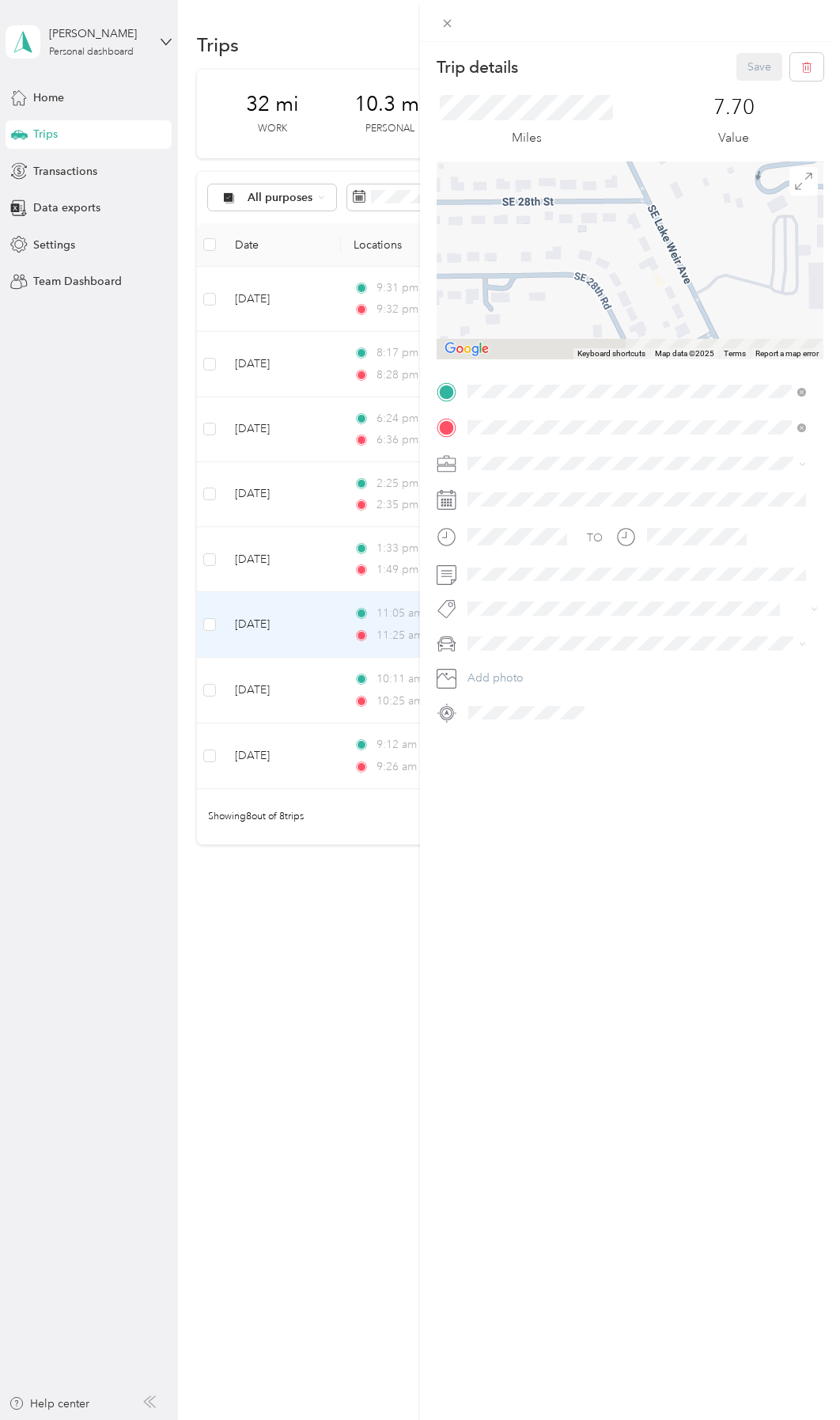
drag, startPoint x: 550, startPoint y: 189, endPoint x: 411, endPoint y: 39, distance: 204.5
click at [411, 35] on div "Trip details Save This trip cannot be edited because it is either under review,…" at bounding box center [420, 710] width 840 height 1420
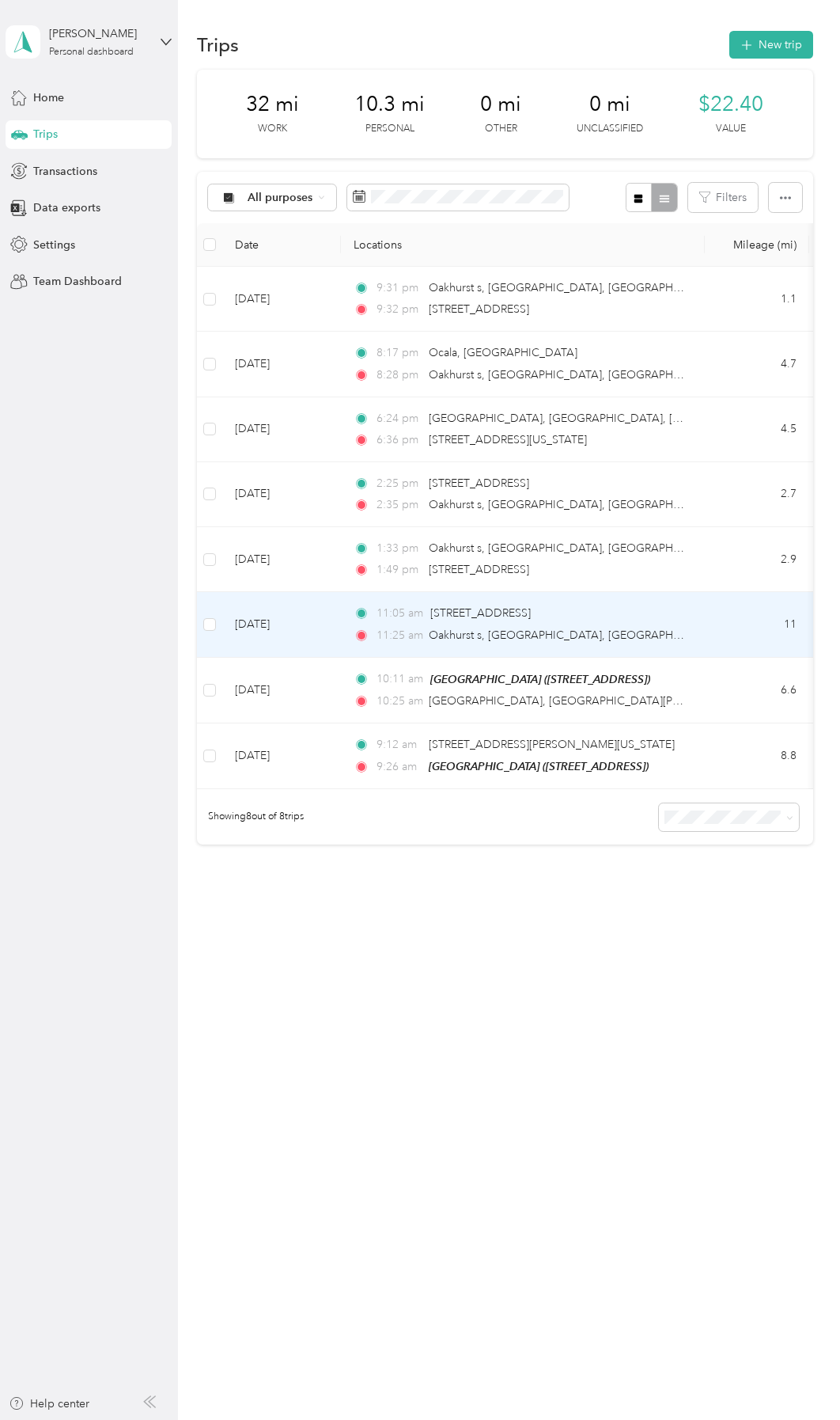
click at [673, 608] on div "11:05 am [STREET_ADDRESS]" at bounding box center [520, 613] width 332 height 17
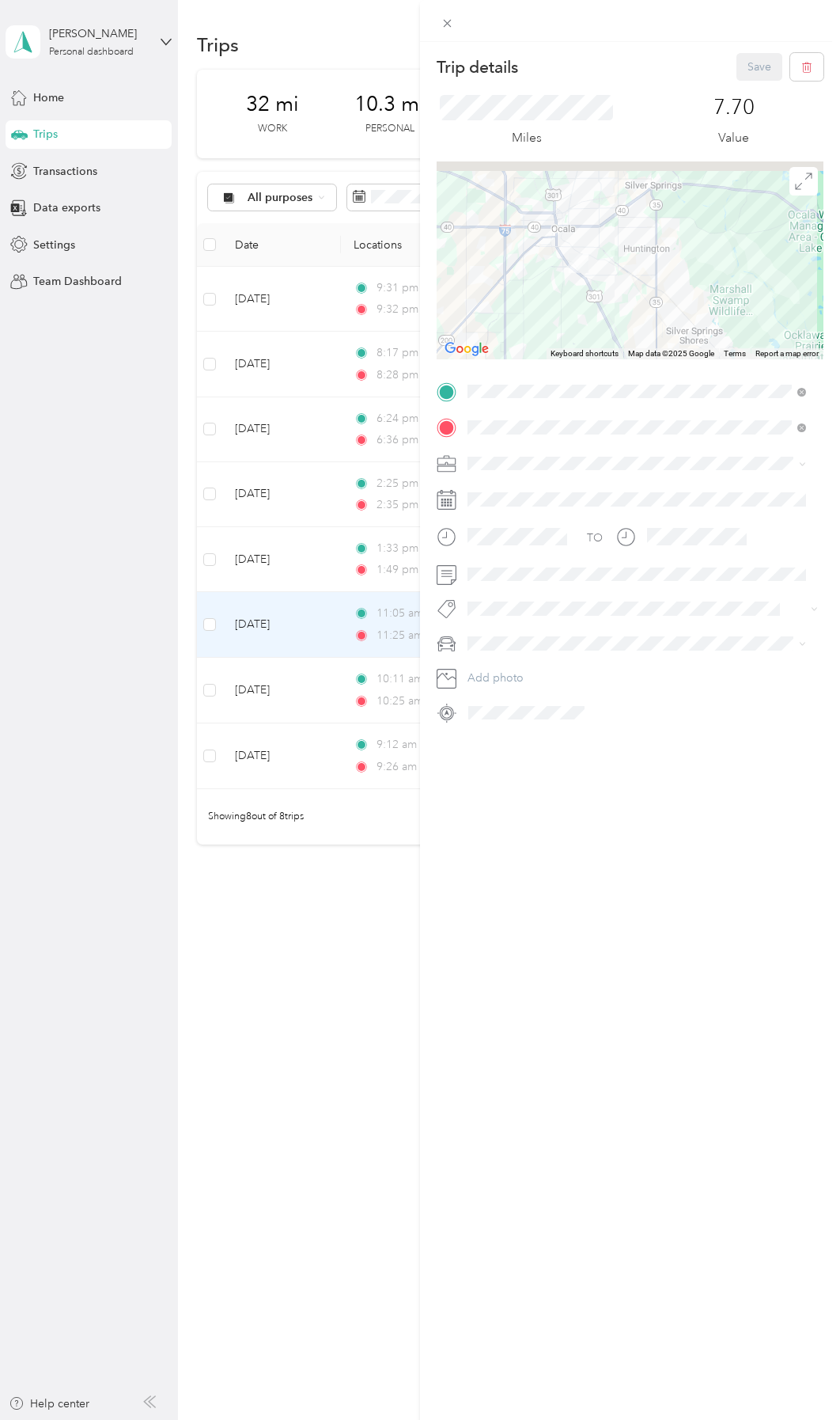
drag, startPoint x: 544, startPoint y: 260, endPoint x: 577, endPoint y: 302, distance: 53.4
click at [575, 305] on div at bounding box center [630, 260] width 387 height 198
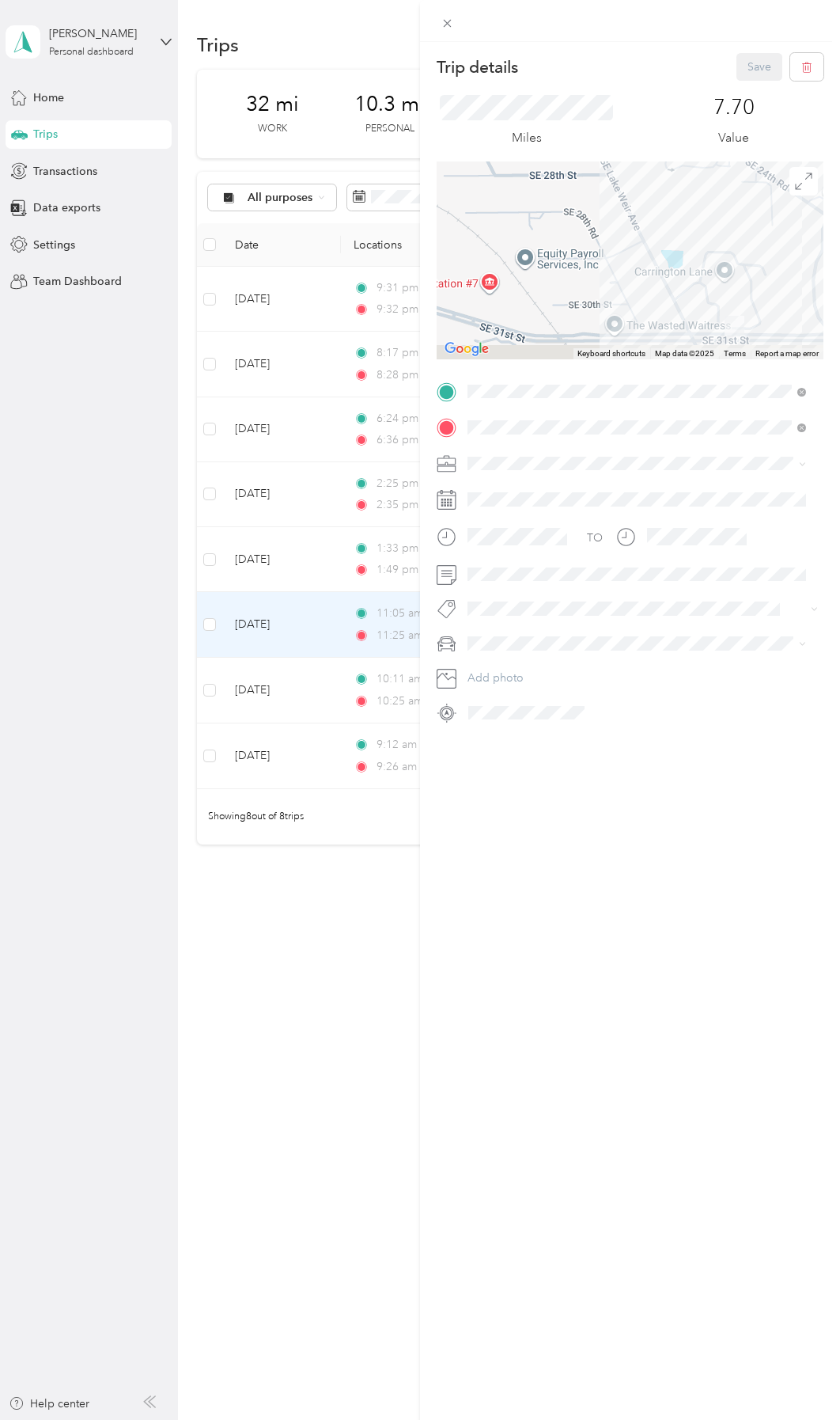
drag, startPoint x: 617, startPoint y: 311, endPoint x: 552, endPoint y: 215, distance: 115.9
click at [552, 215] on div at bounding box center [630, 260] width 387 height 198
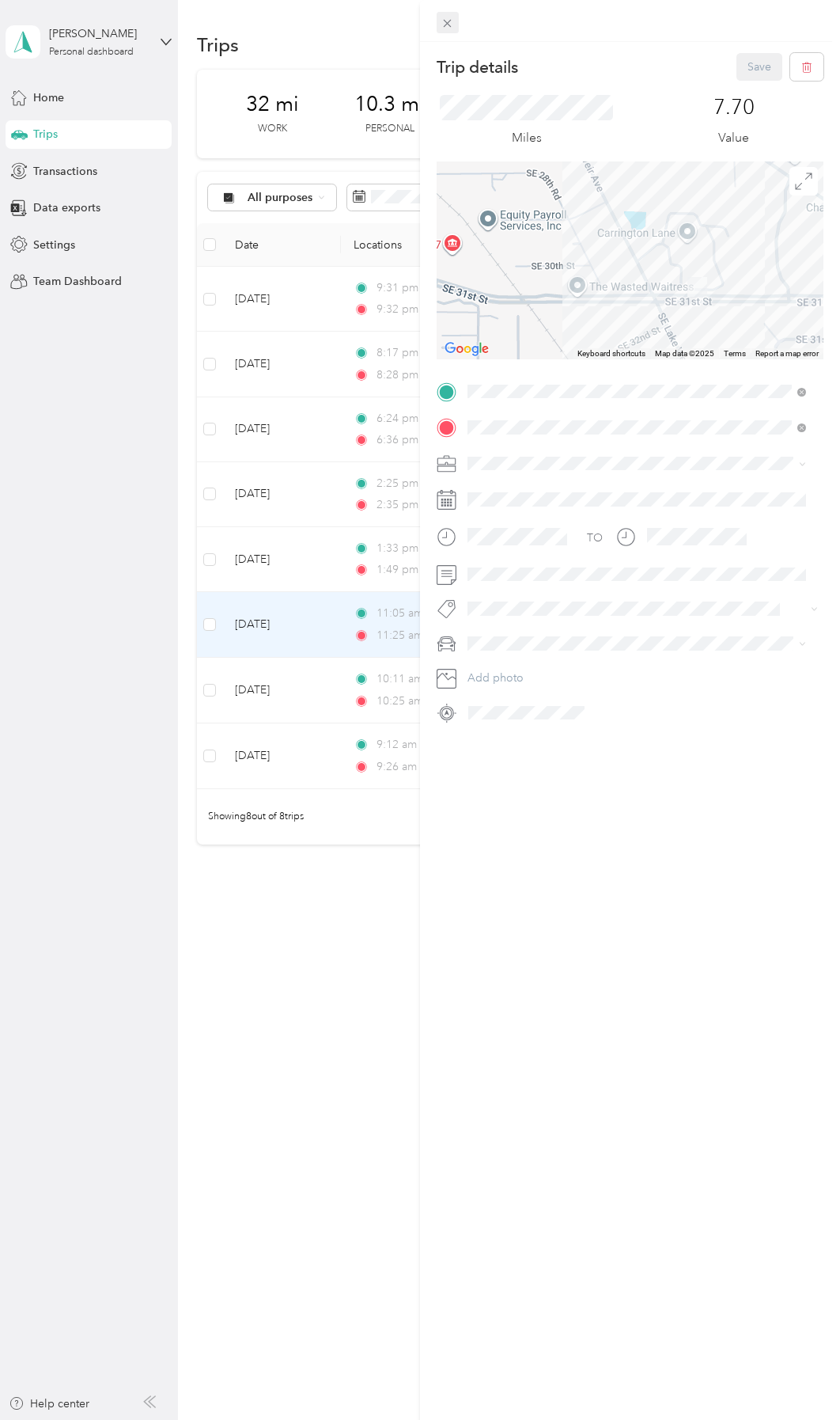
click at [438, 31] on span at bounding box center [448, 23] width 22 height 22
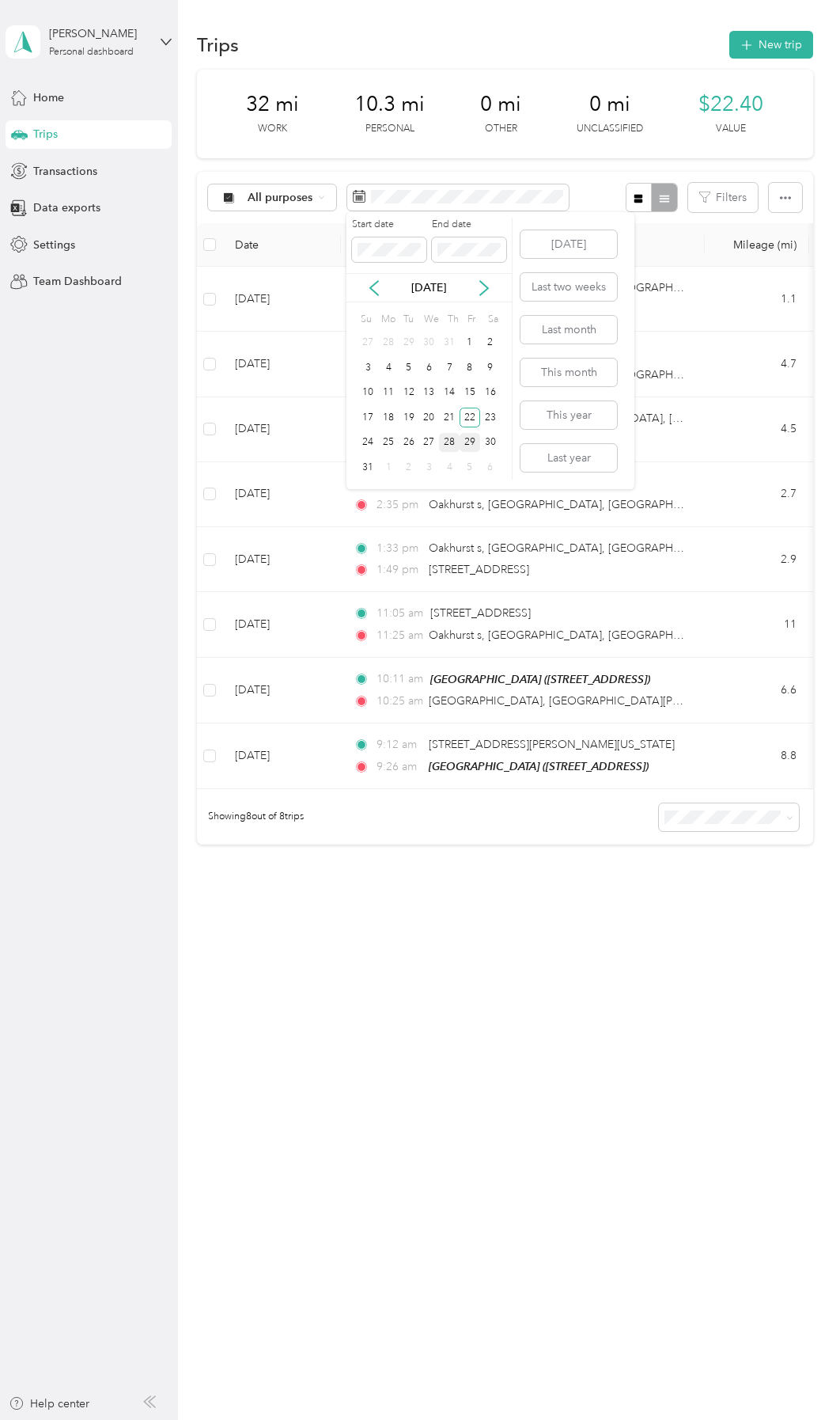
click at [452, 445] on div "28" at bounding box center [450, 443] width 21 height 20
click at [430, 440] on div "27" at bounding box center [430, 443] width 21 height 20
click at [435, 443] on div "27" at bounding box center [430, 443] width 21 height 20
click at [446, 442] on div "28" at bounding box center [450, 443] width 21 height 20
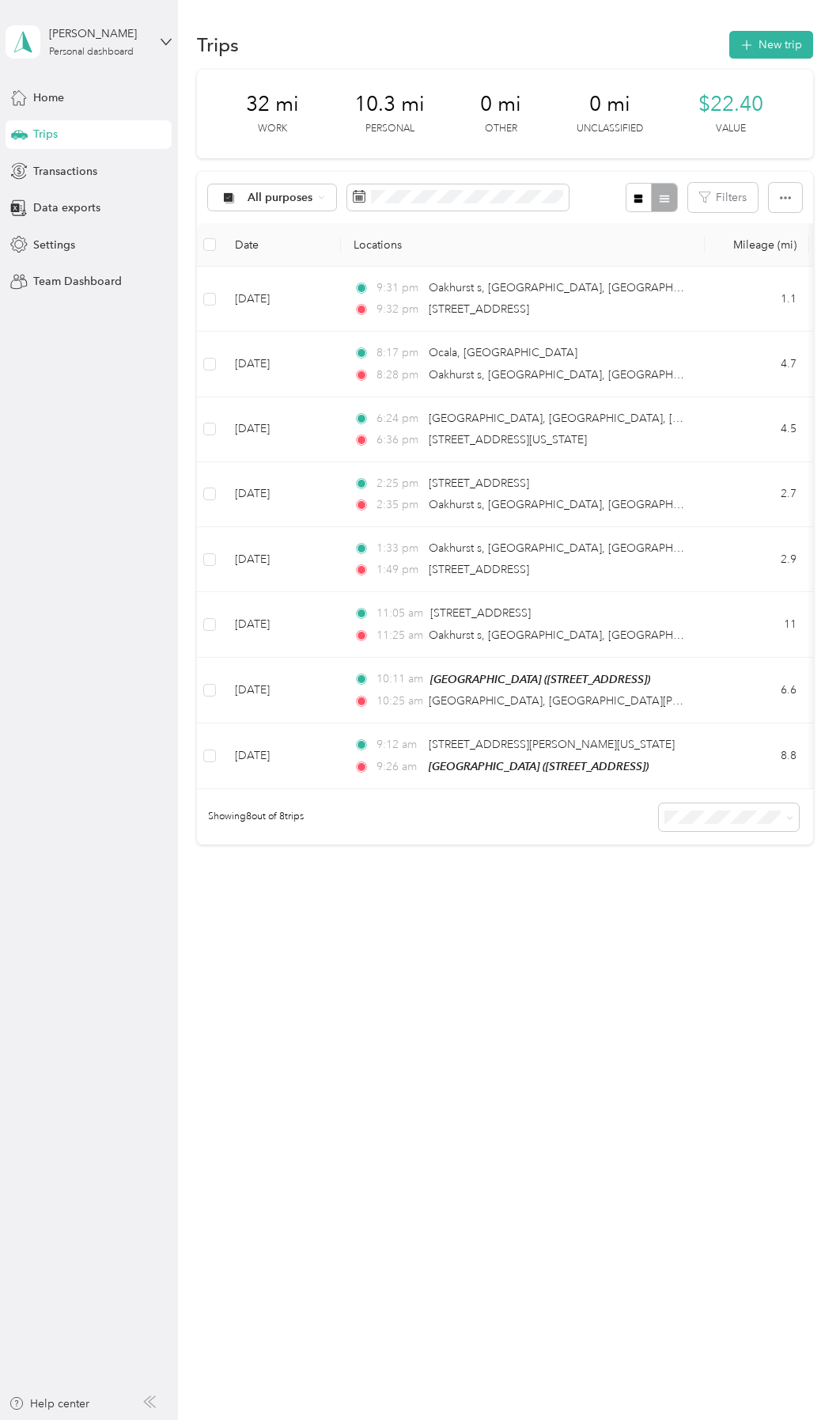
click at [446, 442] on div "28" at bounding box center [450, 443] width 21 height 20
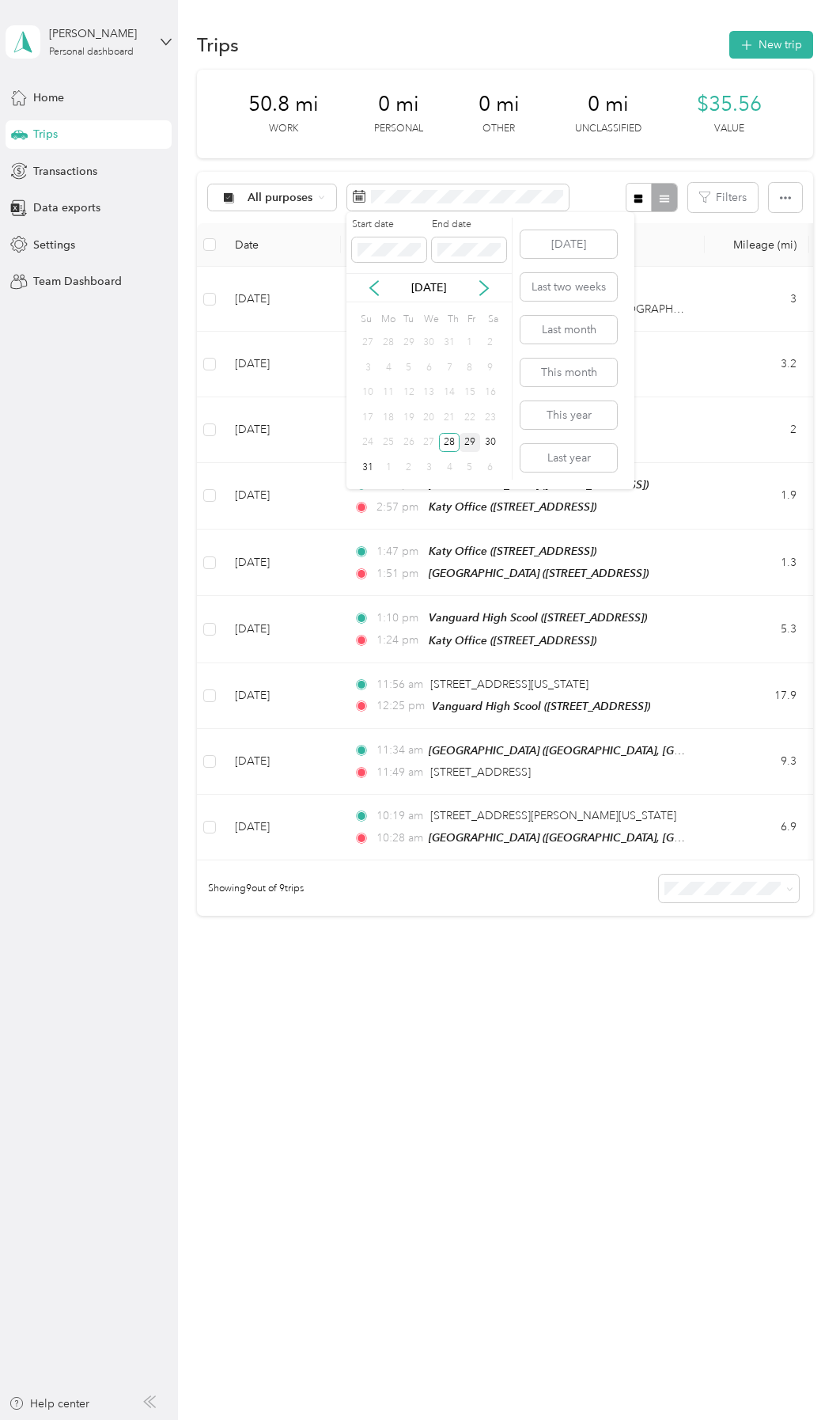
click at [429, 440] on div "27" at bounding box center [430, 443] width 21 height 20
click at [428, 440] on div "27" at bounding box center [430, 443] width 21 height 20
click at [430, 440] on div "27" at bounding box center [430, 443] width 21 height 20
click at [431, 440] on div "27" at bounding box center [430, 443] width 21 height 20
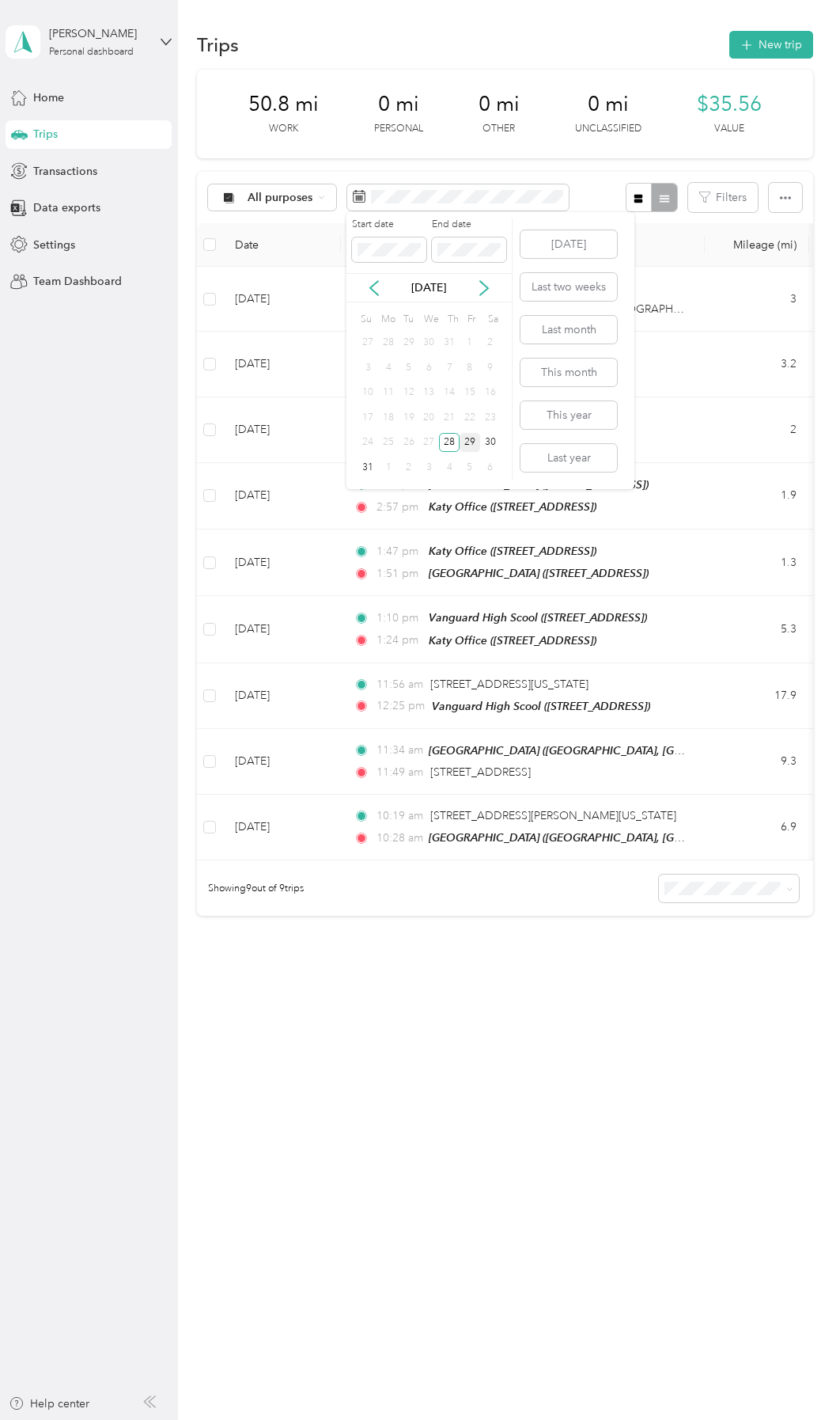
click at [425, 442] on div "27" at bounding box center [430, 443] width 21 height 20
click at [377, 286] on icon at bounding box center [374, 287] width 16 height 16
drag, startPoint x: 487, startPoint y: 290, endPoint x: 479, endPoint y: 285, distance: 9.4
click at [483, 288] on icon at bounding box center [483, 287] width 16 height 16
click at [429, 440] on div "27" at bounding box center [430, 443] width 21 height 20
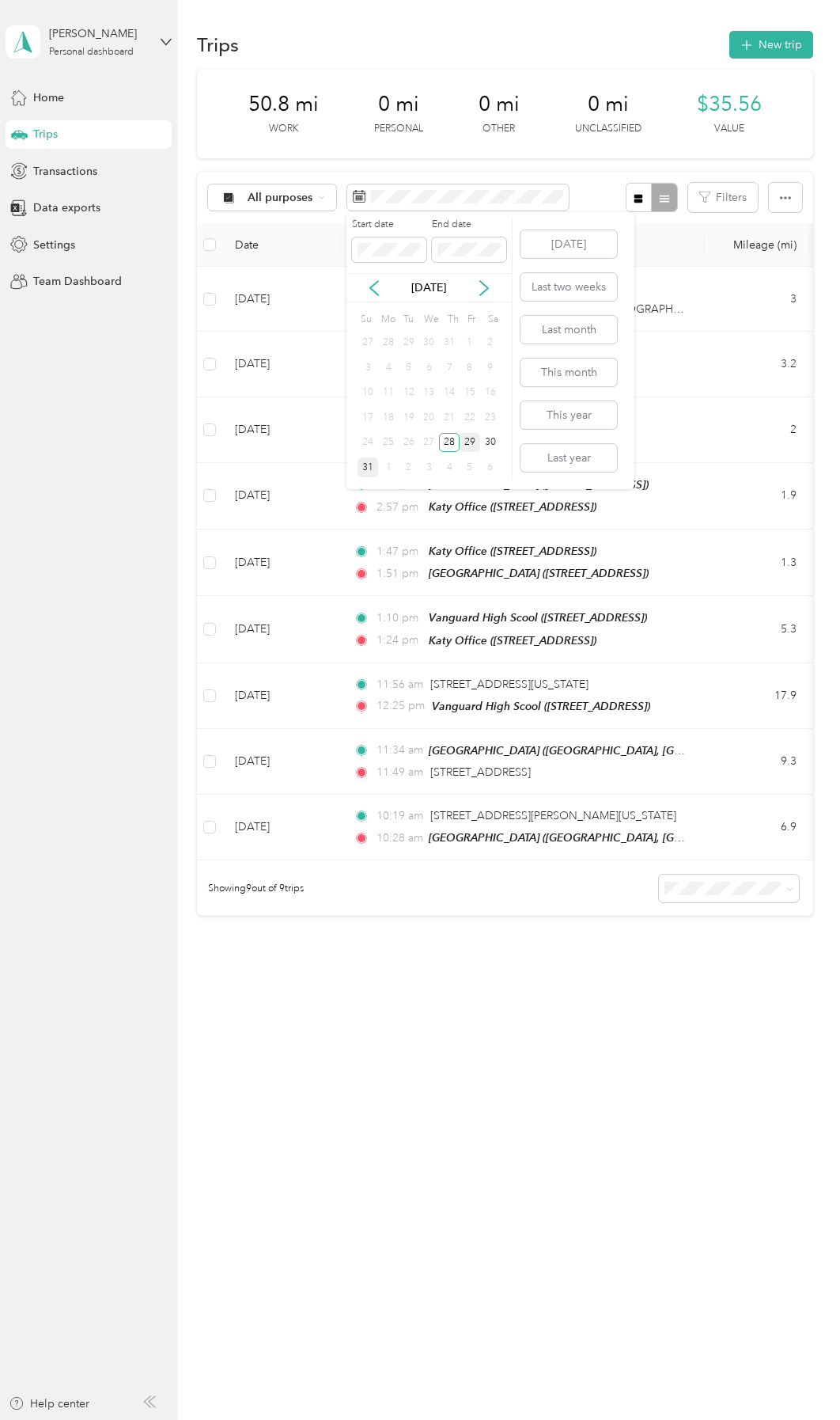
click at [367, 472] on div "31" at bounding box center [368, 468] width 21 height 20
click at [428, 442] on div "27" at bounding box center [430, 443] width 21 height 20
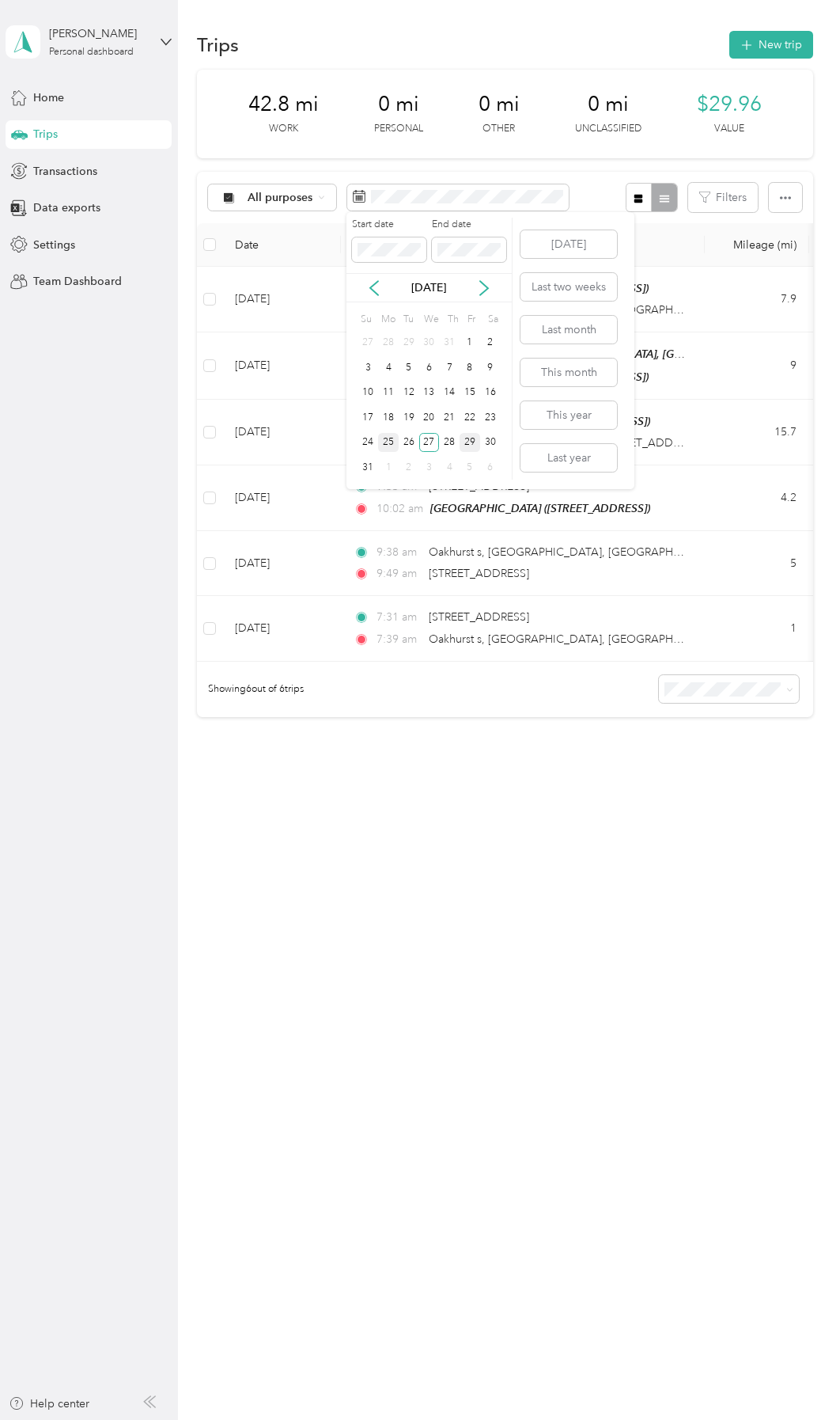
click at [392, 441] on div "25" at bounding box center [389, 443] width 21 height 20
click at [393, 440] on div "25" at bounding box center [389, 443] width 21 height 20
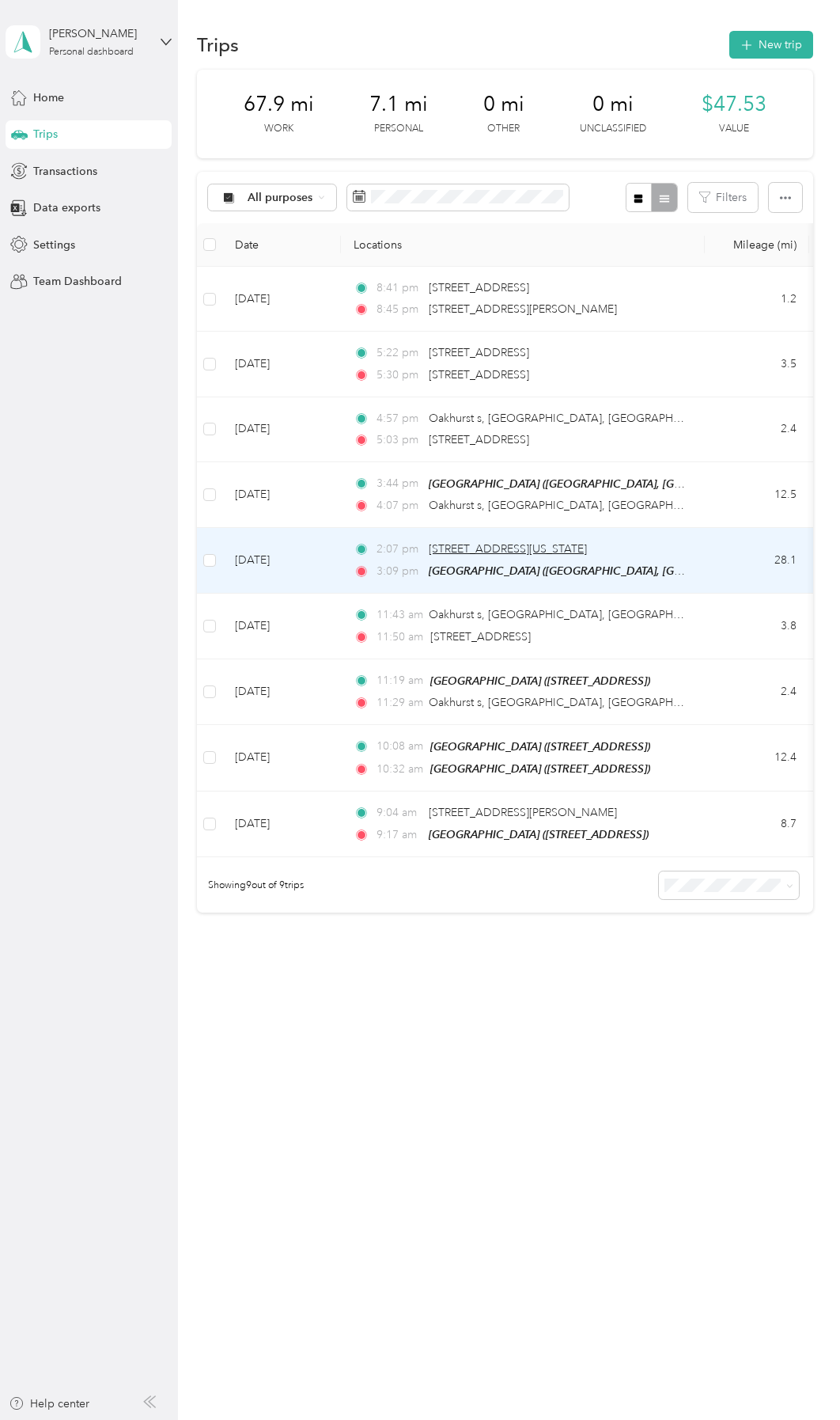
click at [578, 550] on span "[STREET_ADDRESS][US_STATE]" at bounding box center [508, 548] width 159 height 14
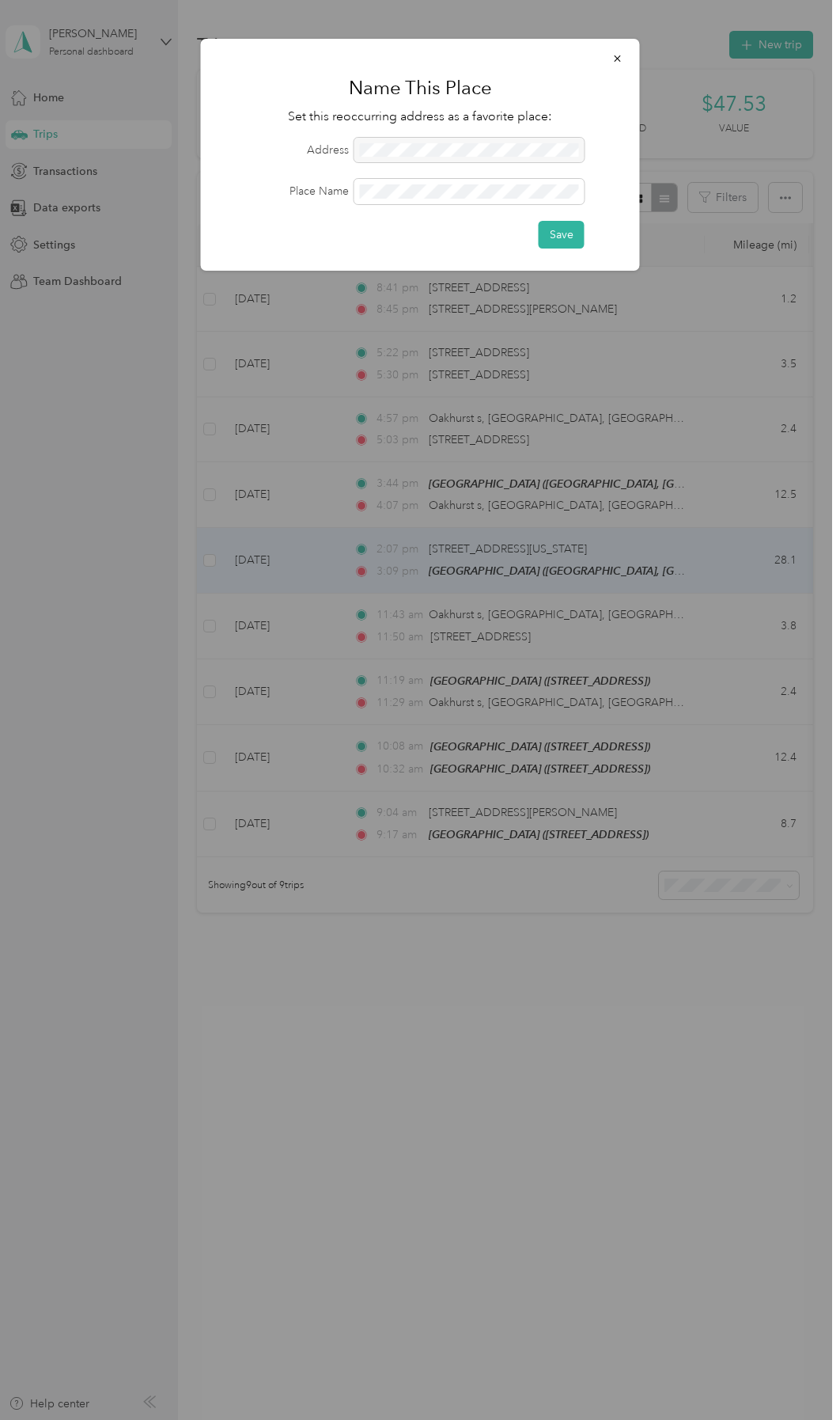
click at [710, 559] on div at bounding box center [420, 710] width 840 height 1420
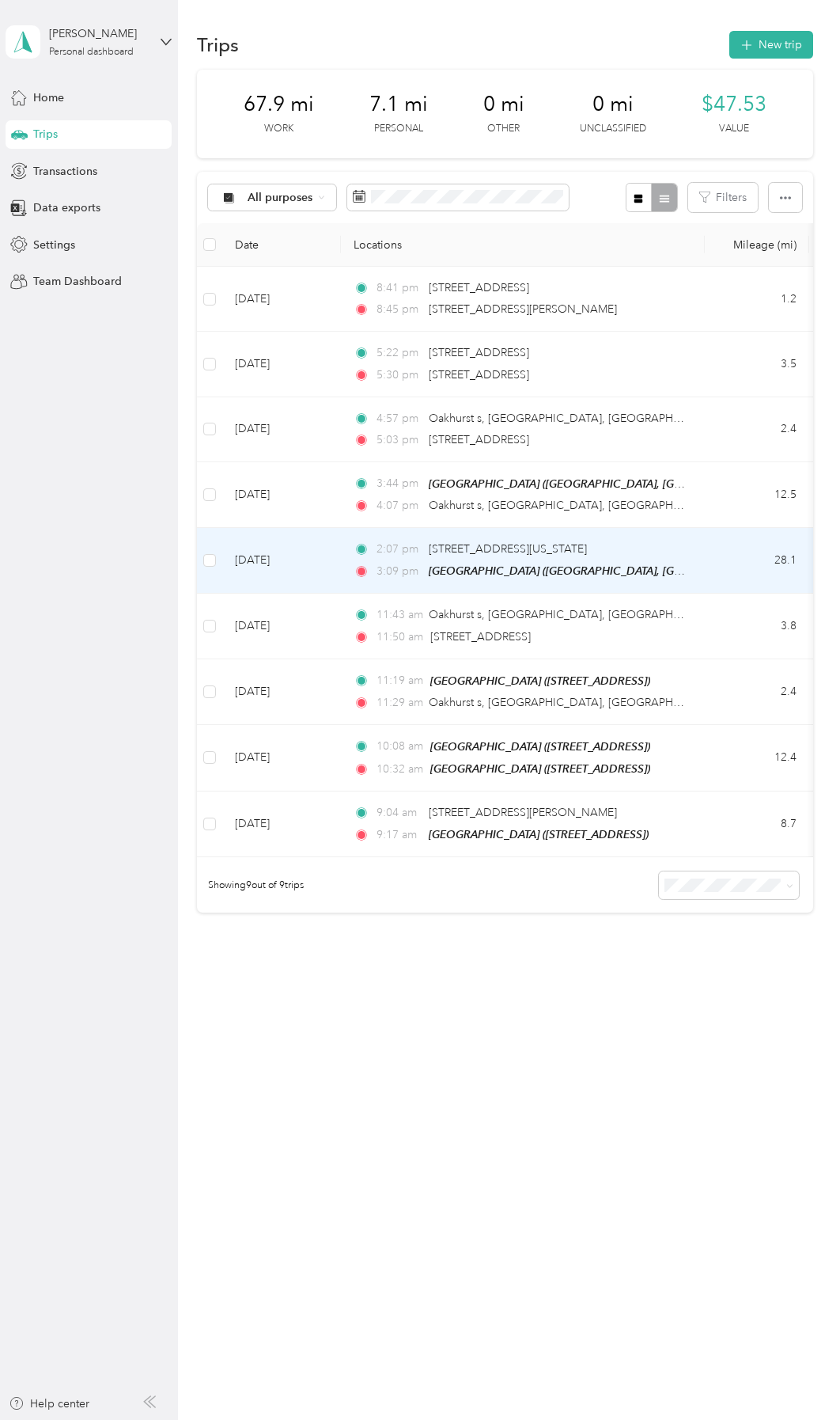
click at [710, 559] on td "28.1" at bounding box center [757, 561] width 105 height 66
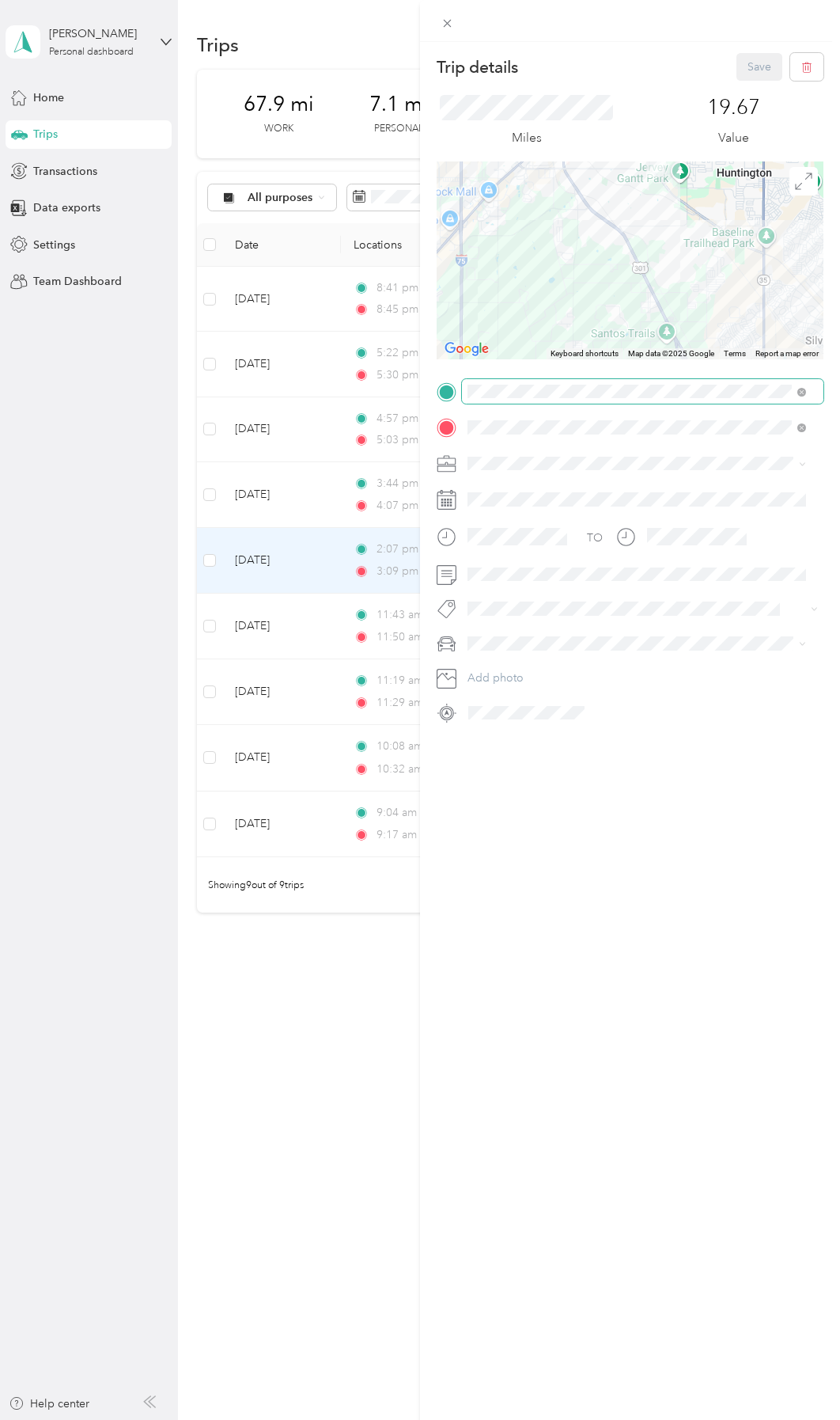
click at [605, 1017] on div "Trip details Save This trip cannot be edited because it is either under review,…" at bounding box center [416, 1420] width 833 height 0
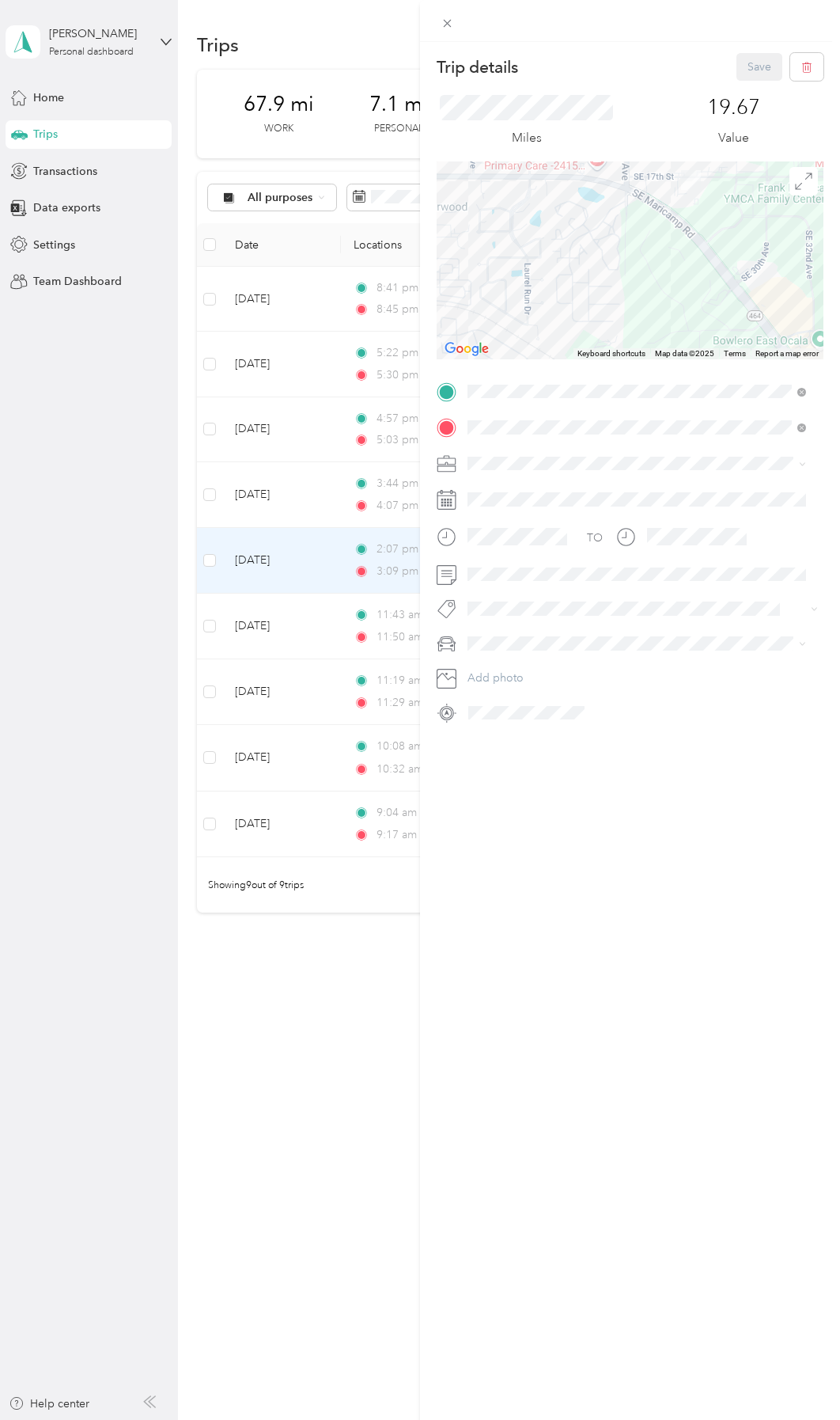
drag, startPoint x: 689, startPoint y: 213, endPoint x: 625, endPoint y: 272, distance: 87.0
click at [625, 272] on div at bounding box center [630, 260] width 387 height 198
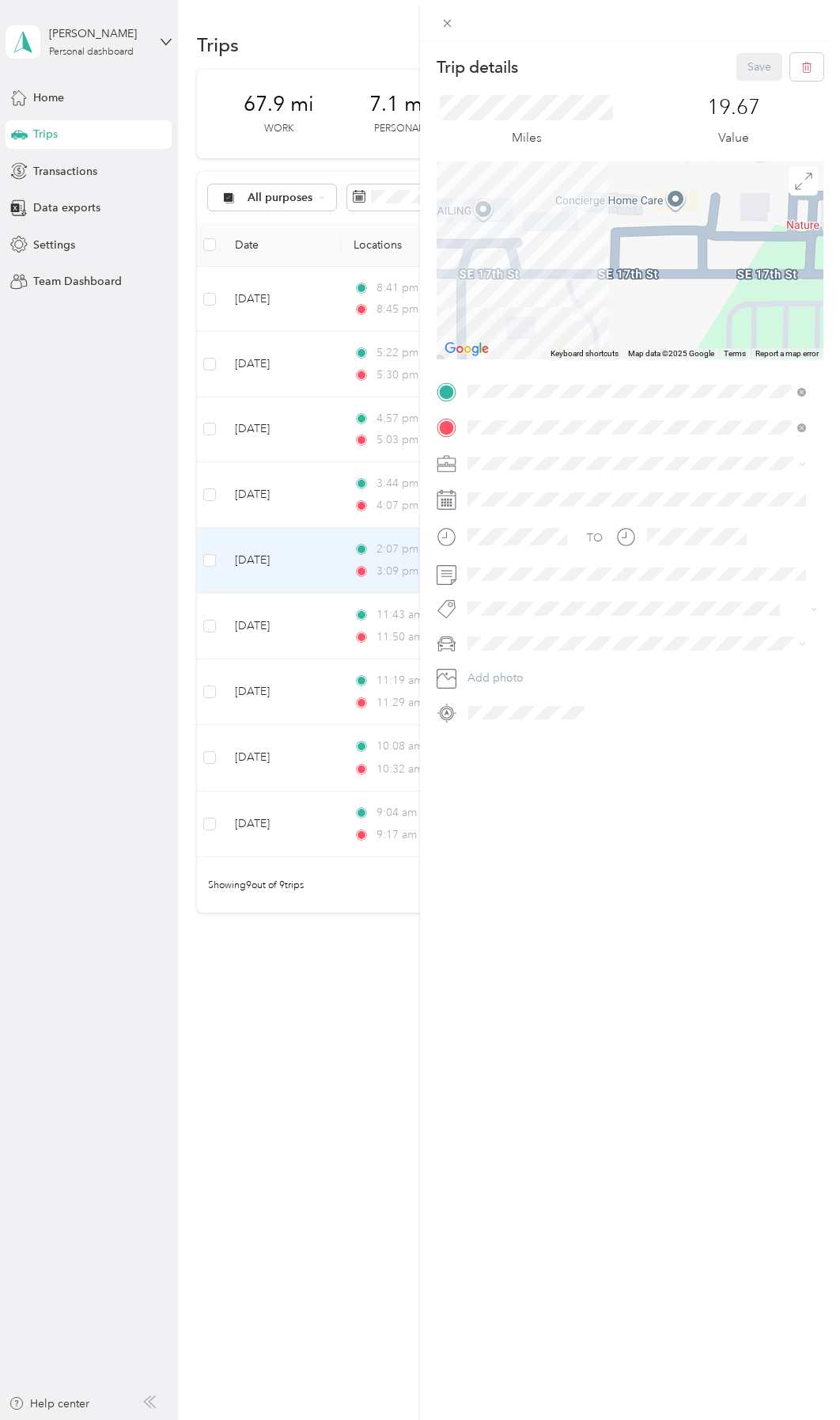
drag, startPoint x: 568, startPoint y: 233, endPoint x: 667, endPoint y: 262, distance: 103.2
click at [697, 254] on div at bounding box center [630, 260] width 387 height 198
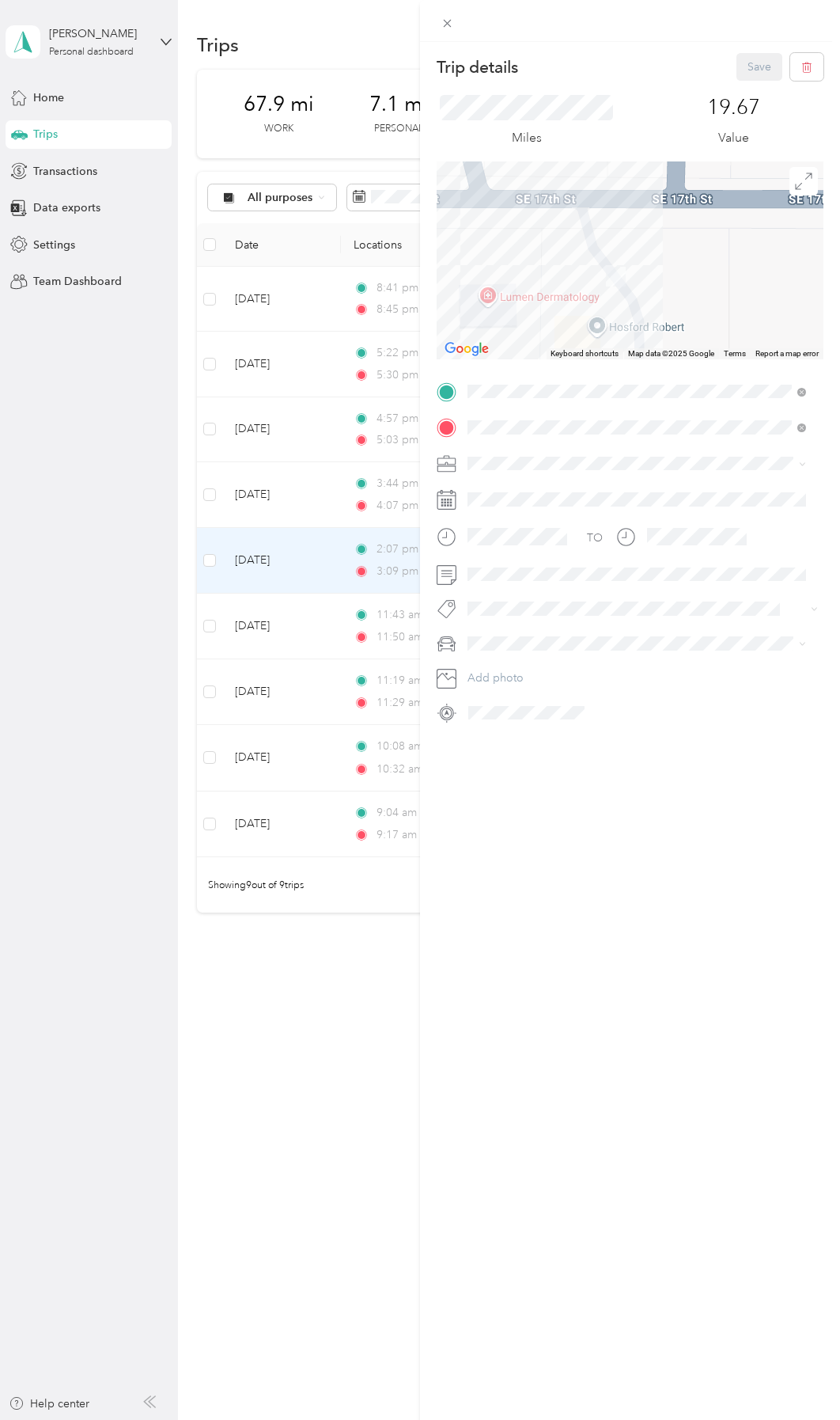
drag, startPoint x: 564, startPoint y: 281, endPoint x: 618, endPoint y: 210, distance: 89.2
click at [618, 211] on div at bounding box center [630, 260] width 387 height 198
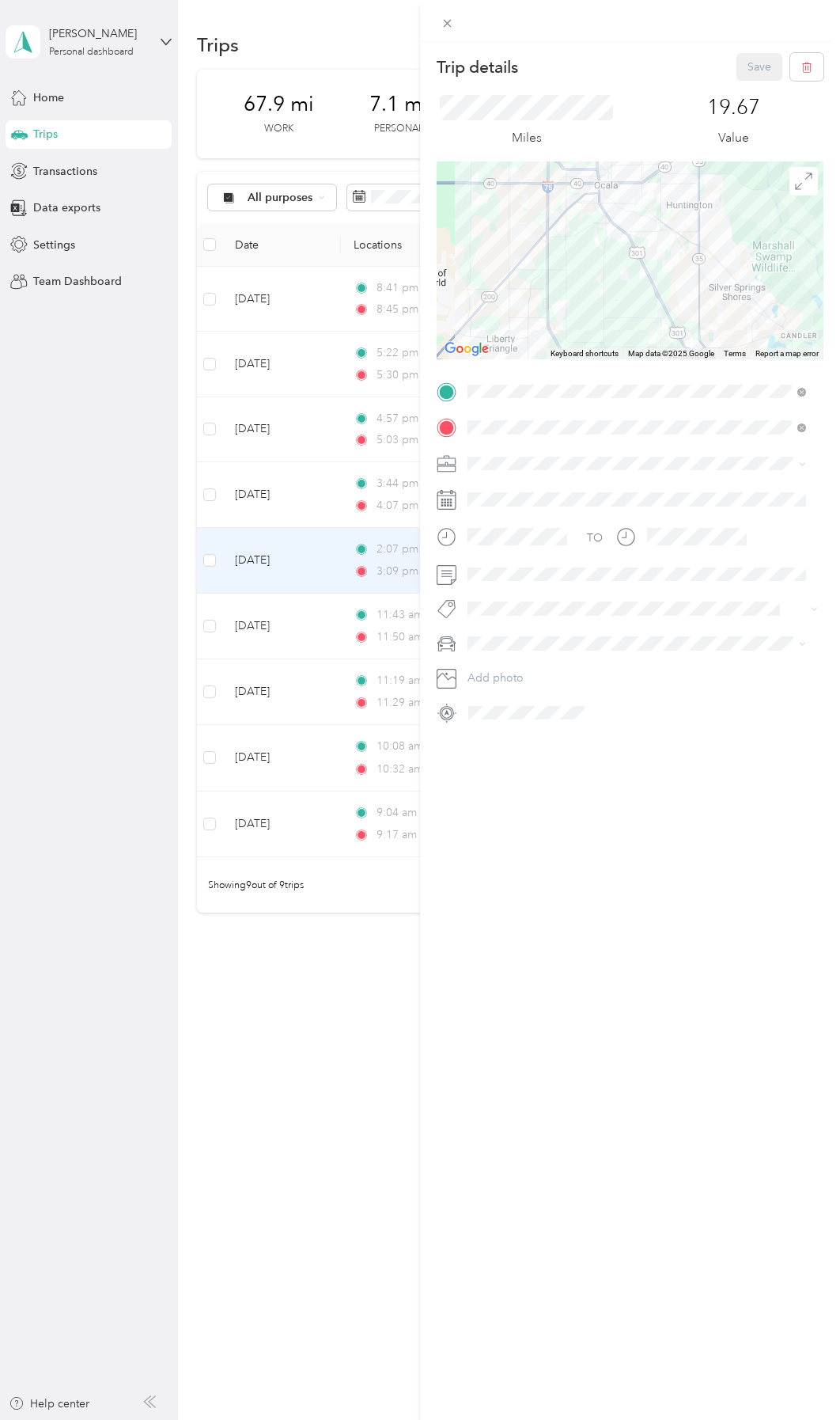
drag, startPoint x: 555, startPoint y: 286, endPoint x: 563, endPoint y: 216, distance: 70.5
click at [563, 216] on div at bounding box center [630, 260] width 387 height 198
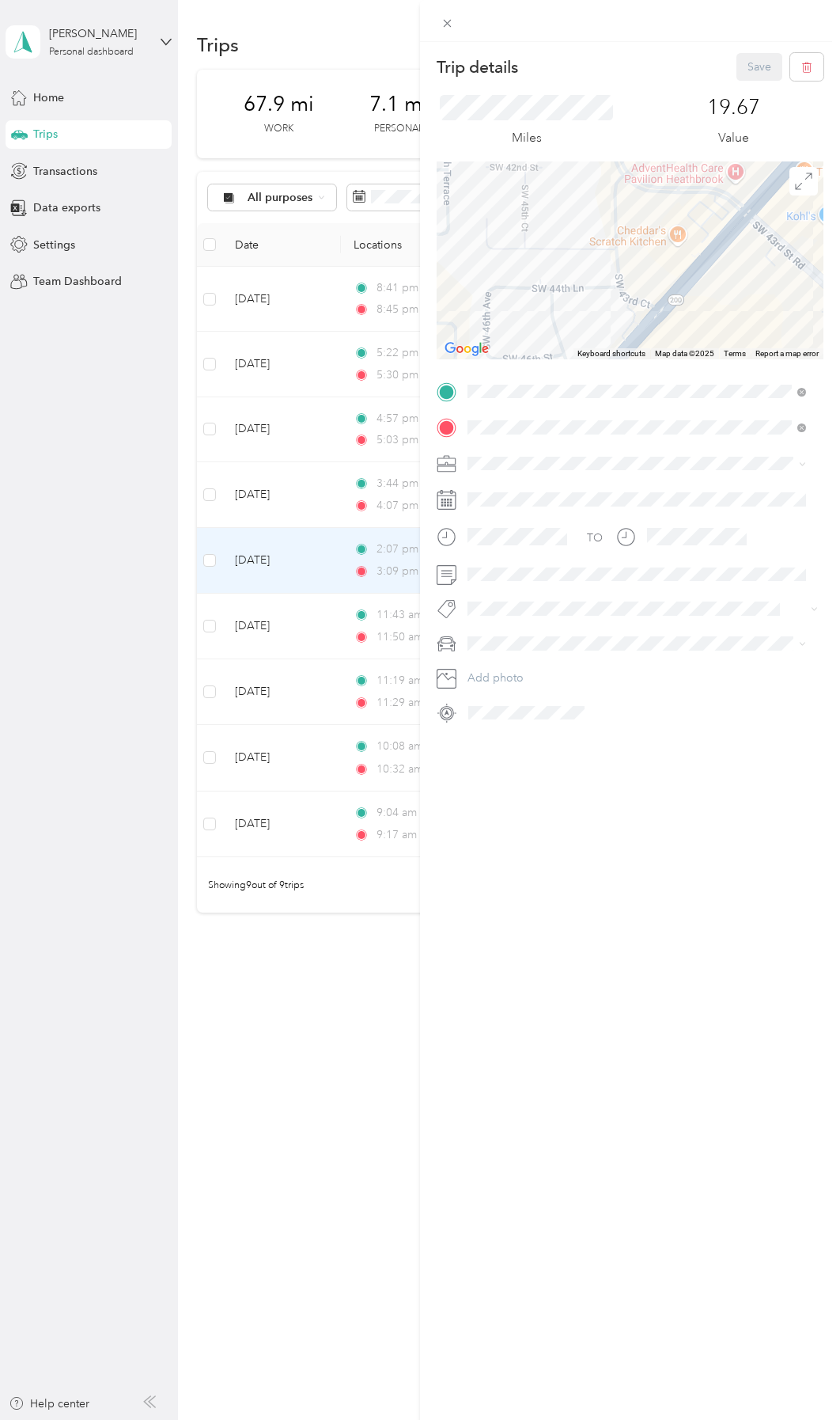
drag, startPoint x: 492, startPoint y: 212, endPoint x: 488, endPoint y: 253, distance: 41.2
click at [488, 253] on div at bounding box center [630, 260] width 387 height 198
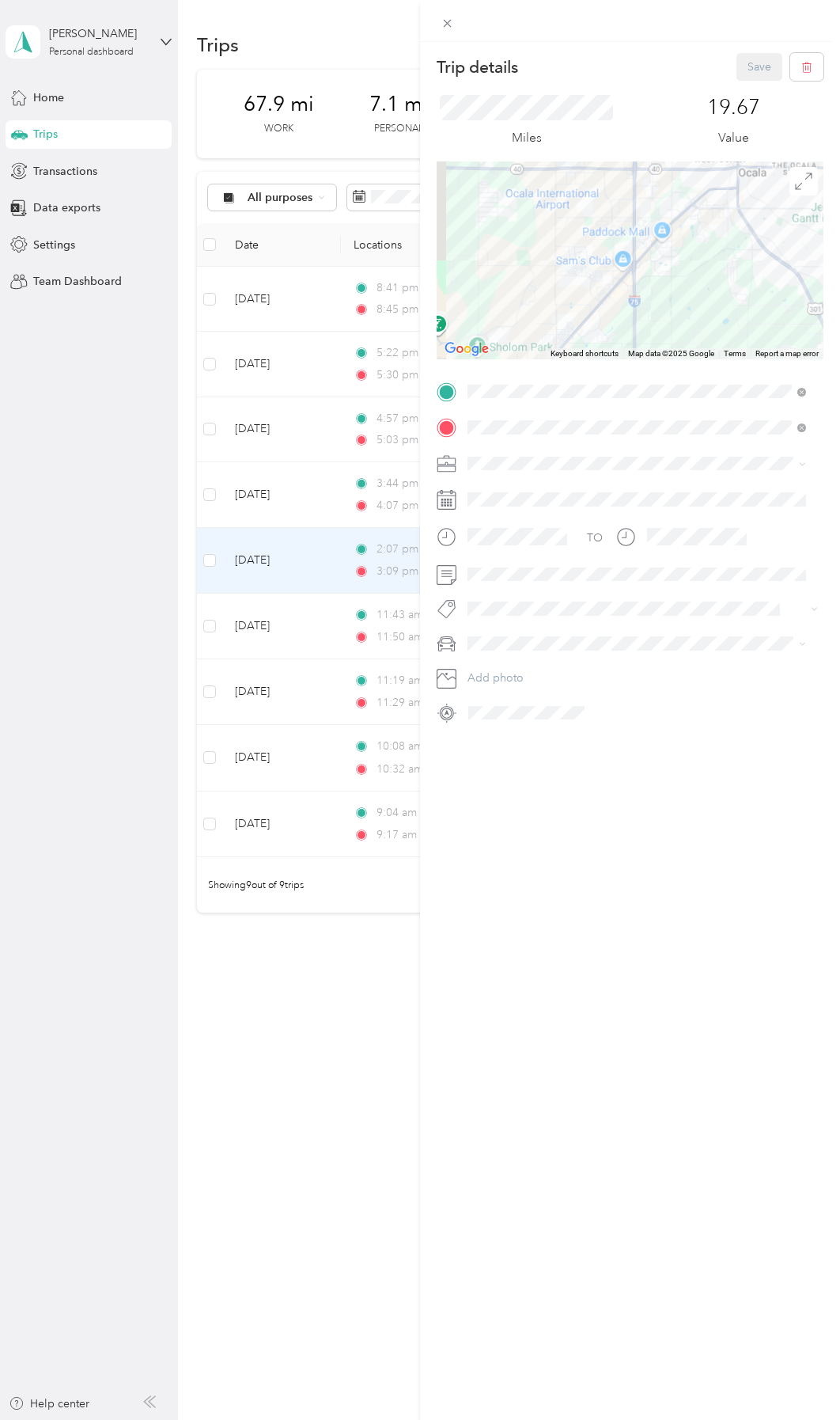
drag, startPoint x: 455, startPoint y: 241, endPoint x: 569, endPoint y: 278, distance: 119.9
click at [569, 278] on div at bounding box center [630, 260] width 387 height 198
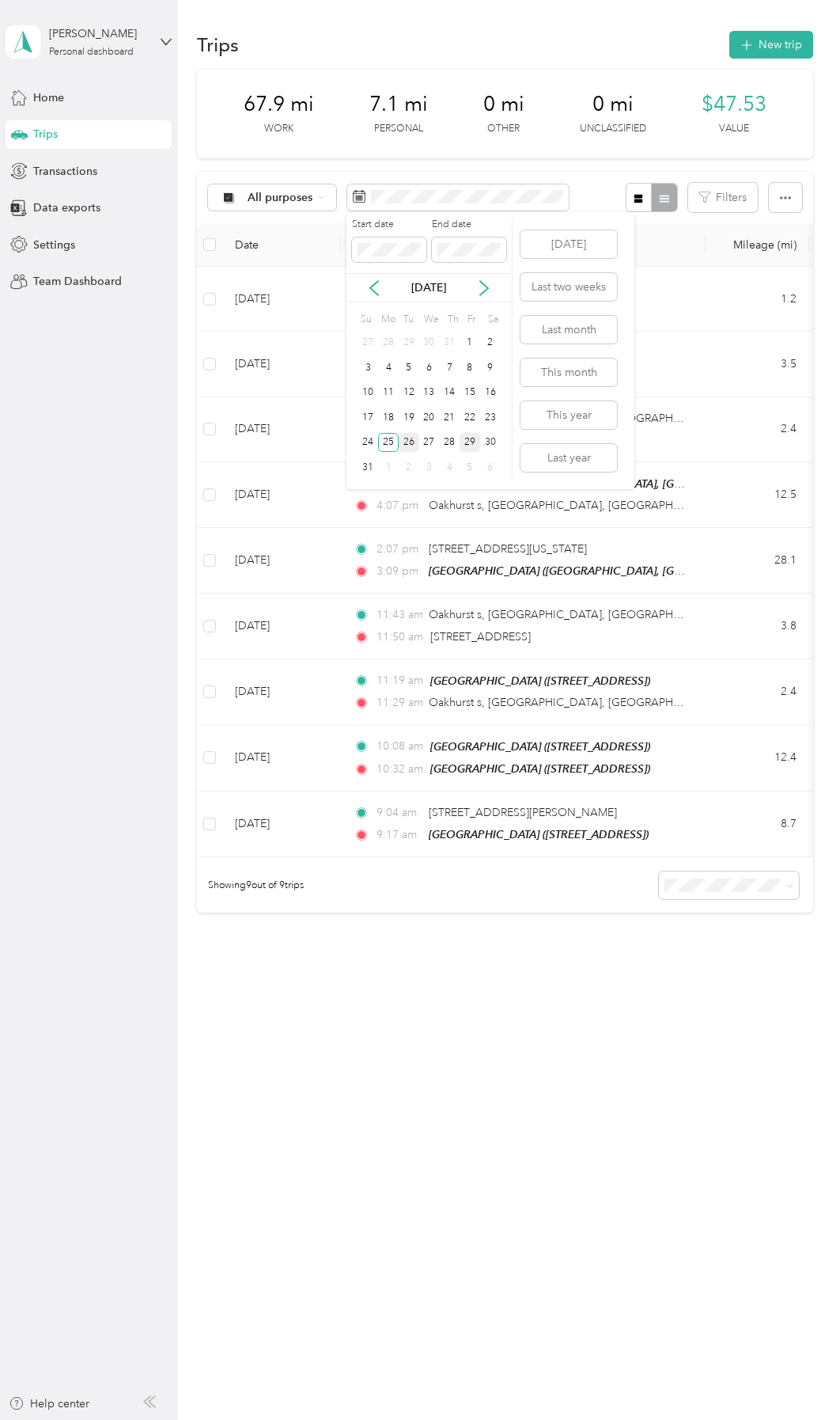
click at [410, 439] on div "26" at bounding box center [409, 443] width 21 height 20
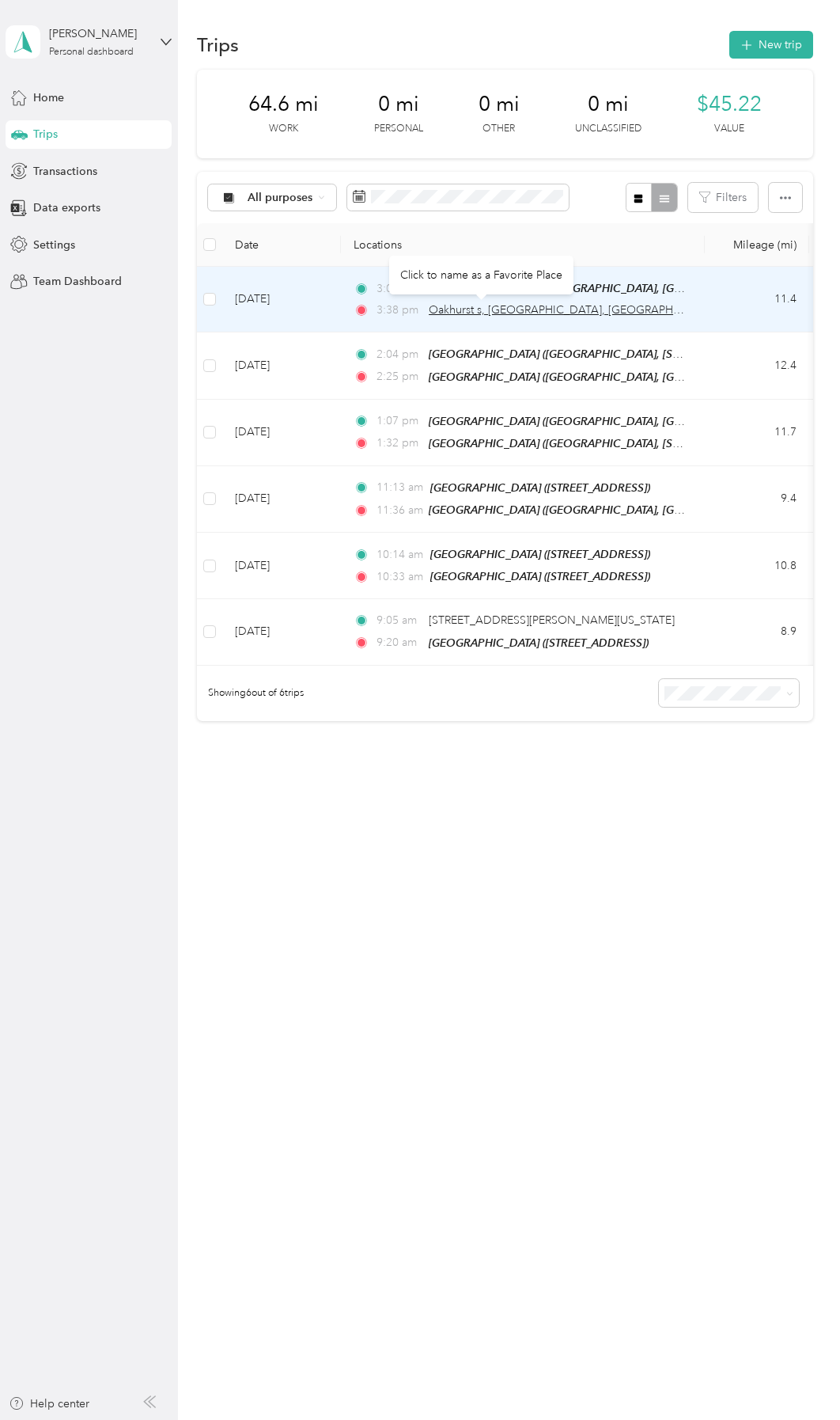
click at [499, 311] on span "Oakhurst s, [GEOGRAPHIC_DATA], [GEOGRAPHIC_DATA]" at bounding box center [576, 309] width 294 height 14
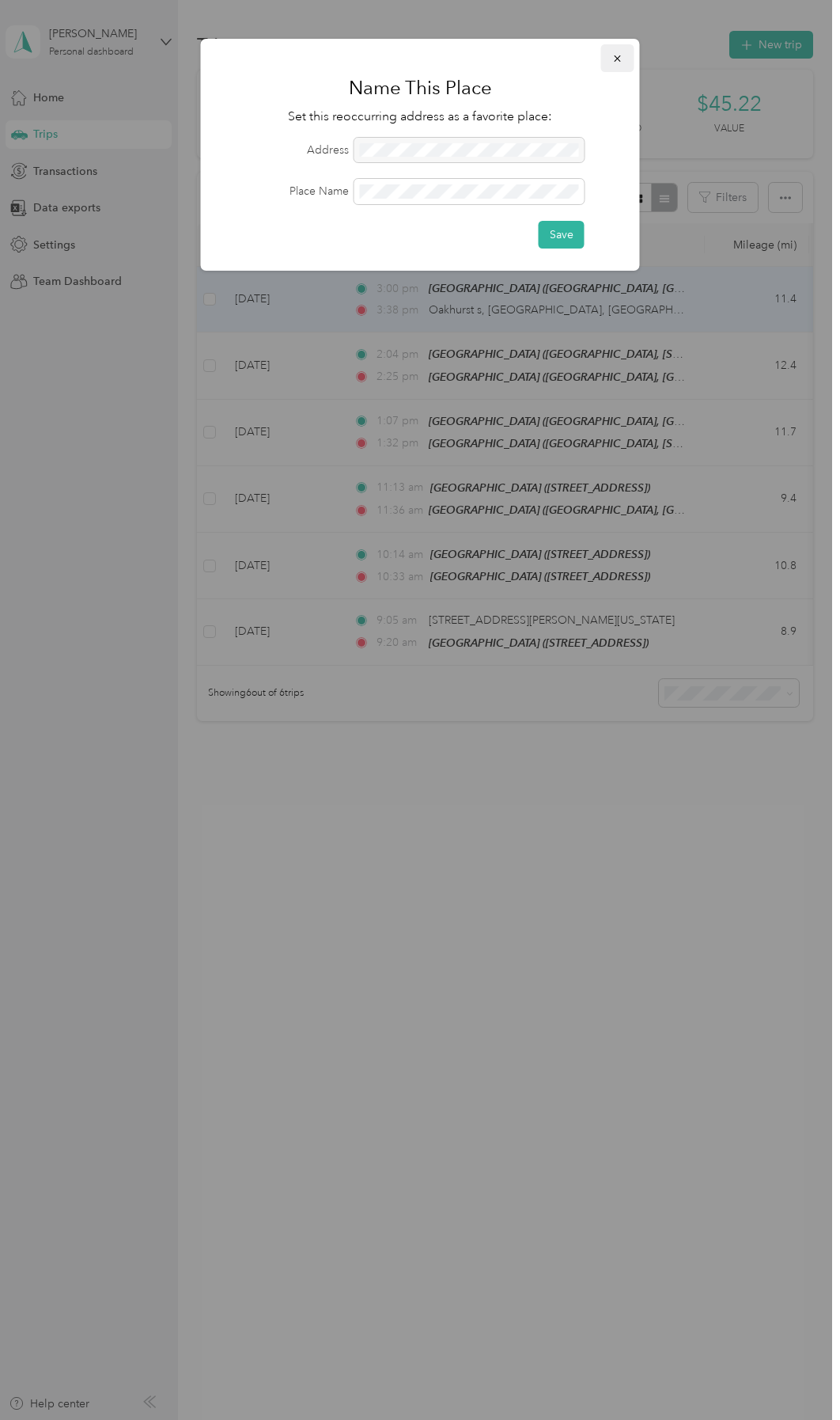
click at [615, 61] on icon "button" at bounding box center [617, 58] width 6 height 6
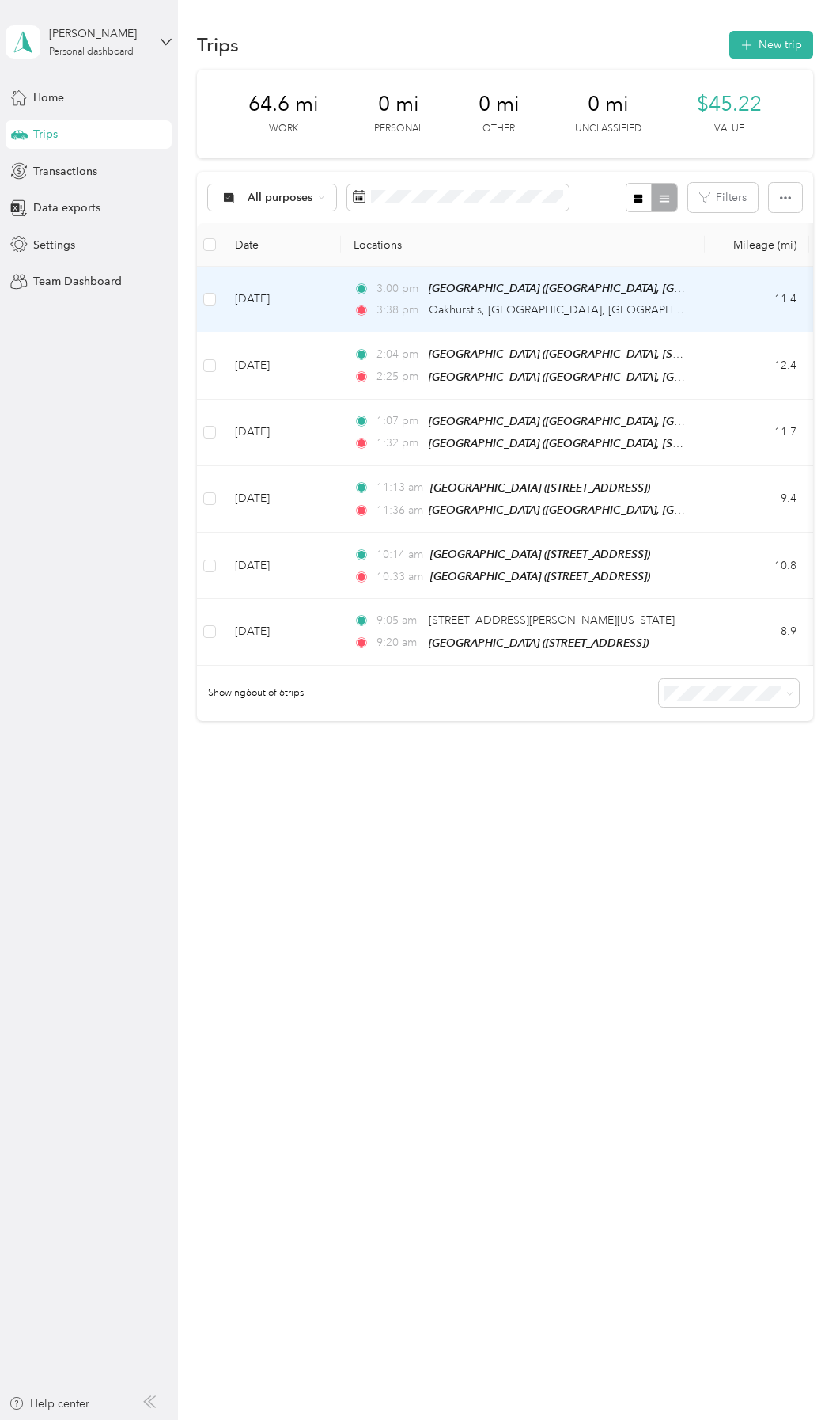
click at [638, 313] on div "3:38 pm Oakhurst s, [GEOGRAPHIC_DATA], [GEOGRAPHIC_DATA]" at bounding box center [520, 310] width 332 height 17
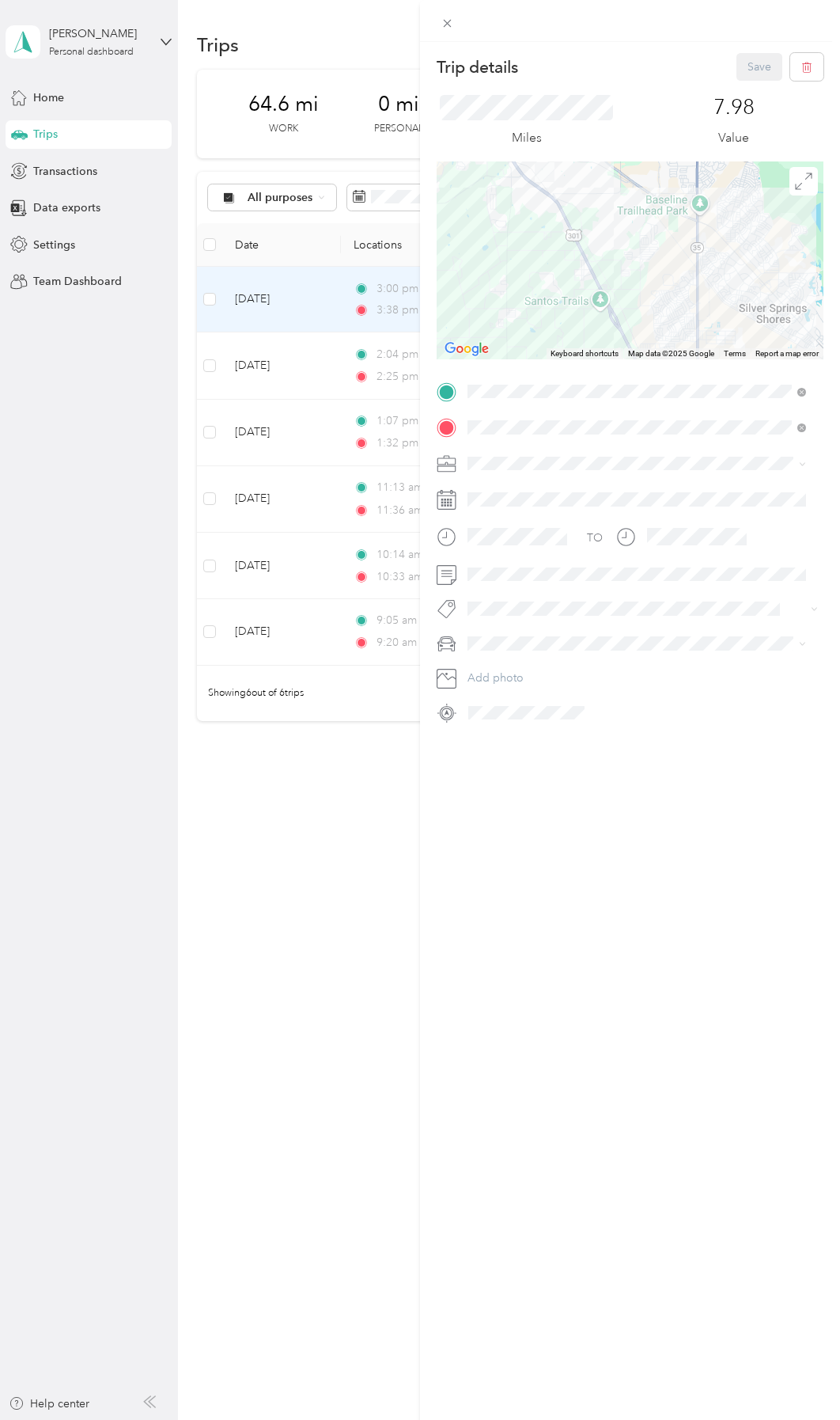
drag, startPoint x: 610, startPoint y: 233, endPoint x: 630, endPoint y: 309, distance: 78.6
click at [630, 309] on div at bounding box center [630, 260] width 387 height 198
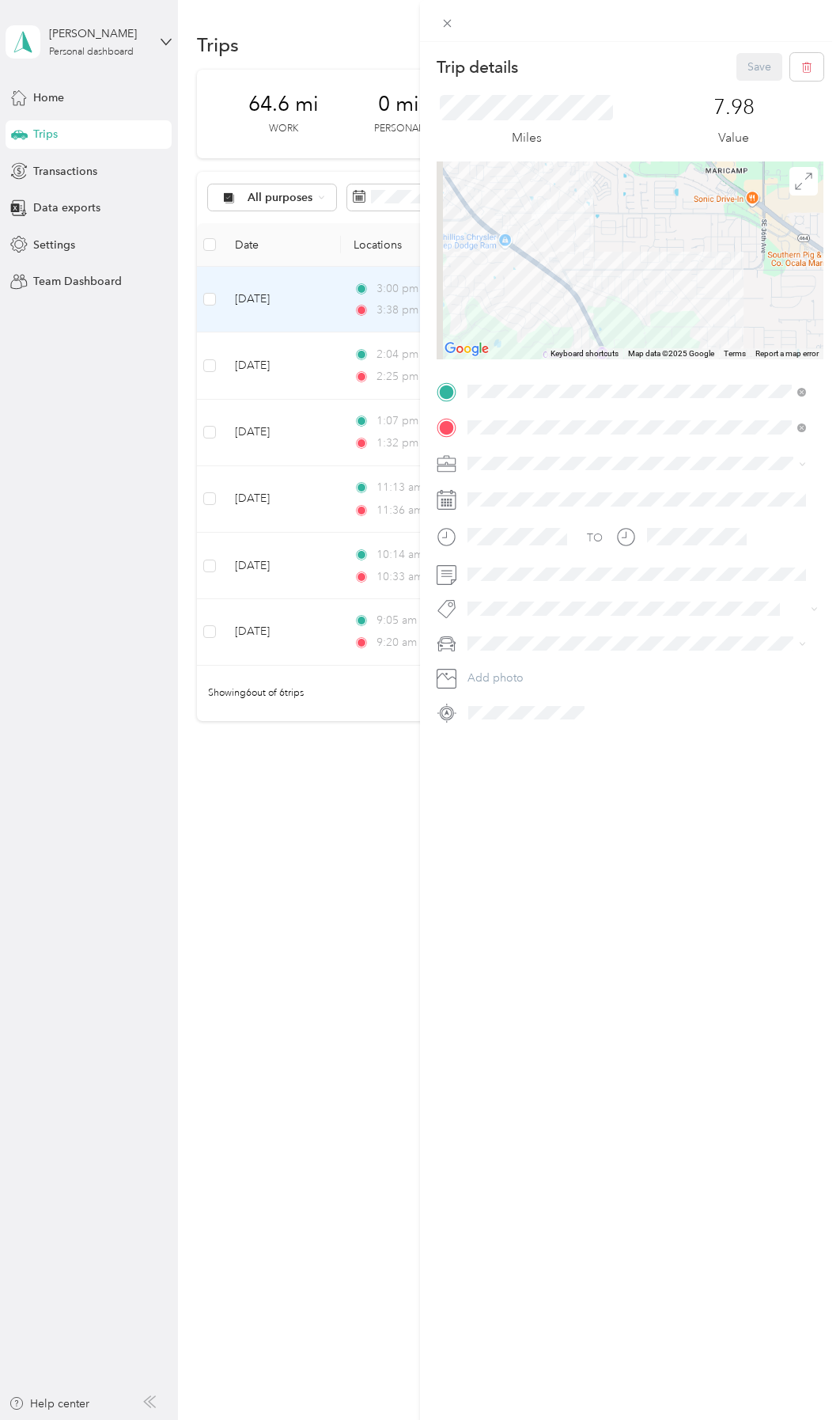
drag, startPoint x: 566, startPoint y: 264, endPoint x: 570, endPoint y: 308, distance: 44.2
click at [596, 328] on div at bounding box center [630, 260] width 387 height 198
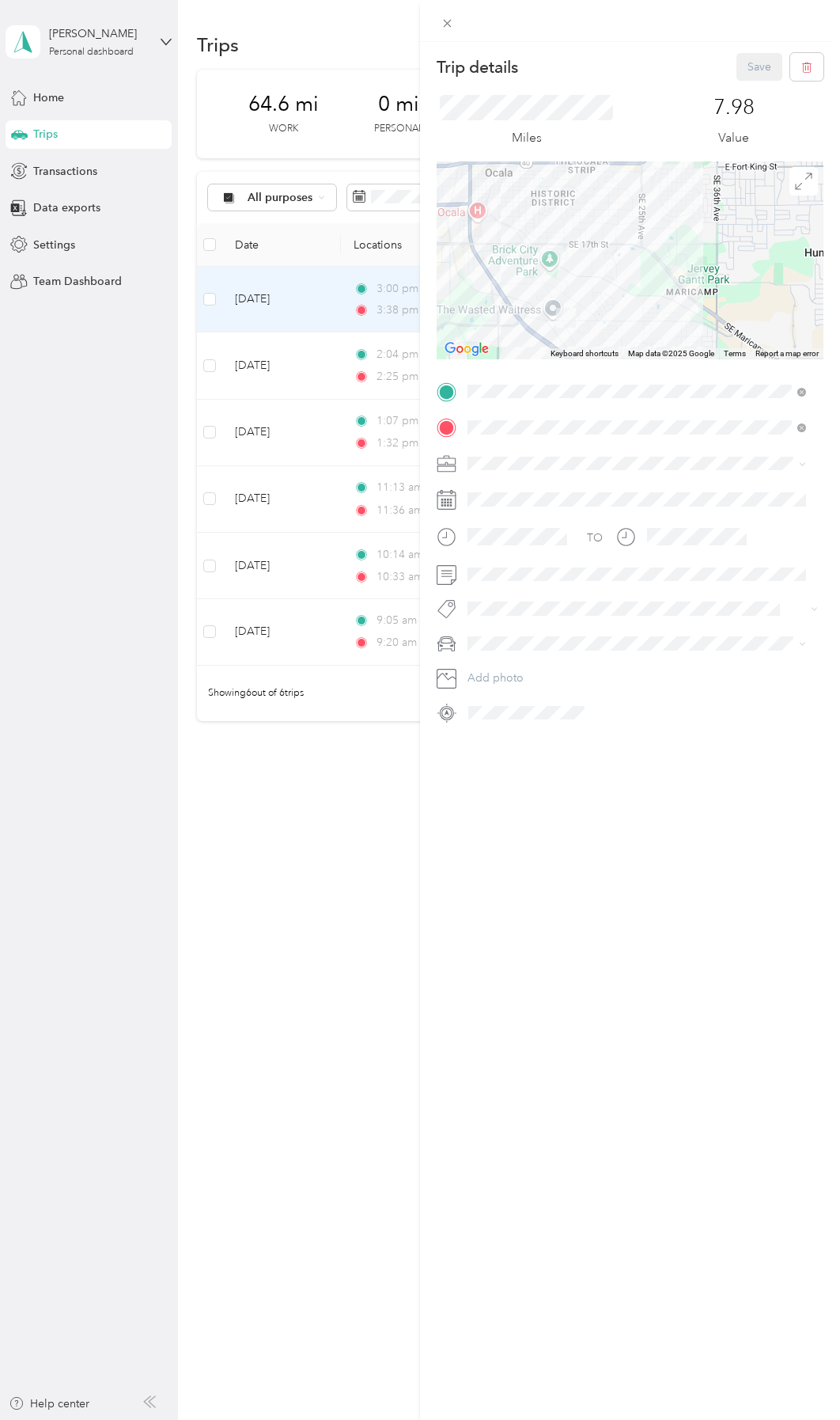
drag, startPoint x: 482, startPoint y: 197, endPoint x: 517, endPoint y: 264, distance: 75.6
click at [517, 264] on div at bounding box center [630, 260] width 387 height 198
